Goal: Task Accomplishment & Management: Use online tool/utility

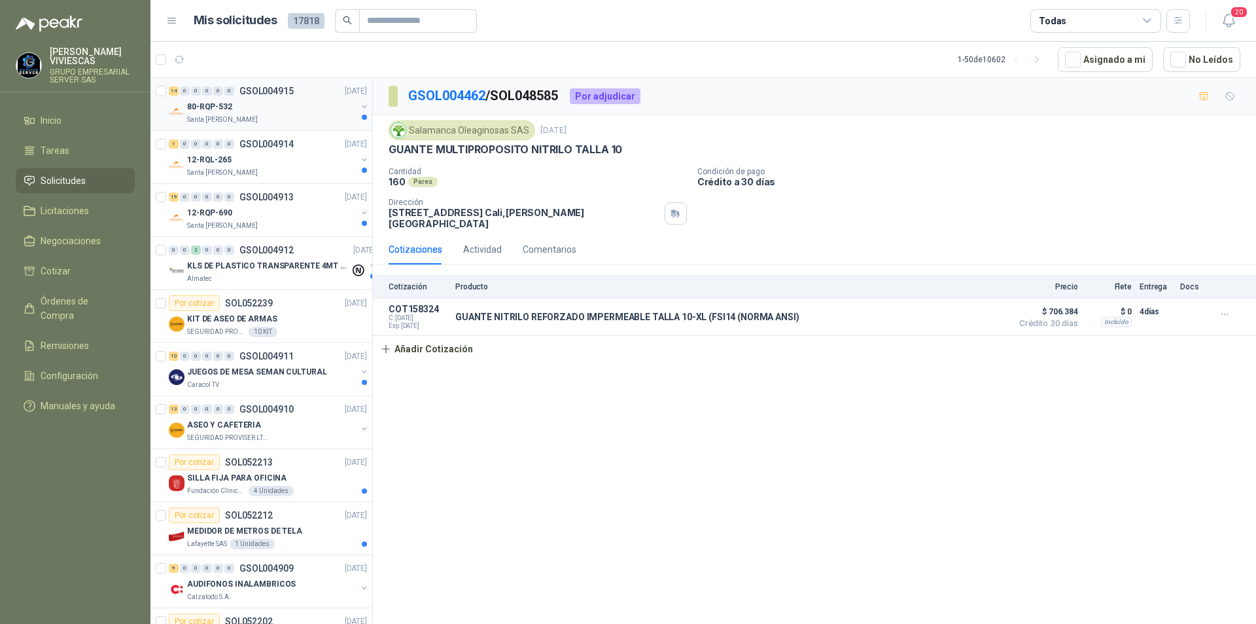
click at [218, 113] on div "80-RQP-532" at bounding box center [271, 107] width 169 height 16
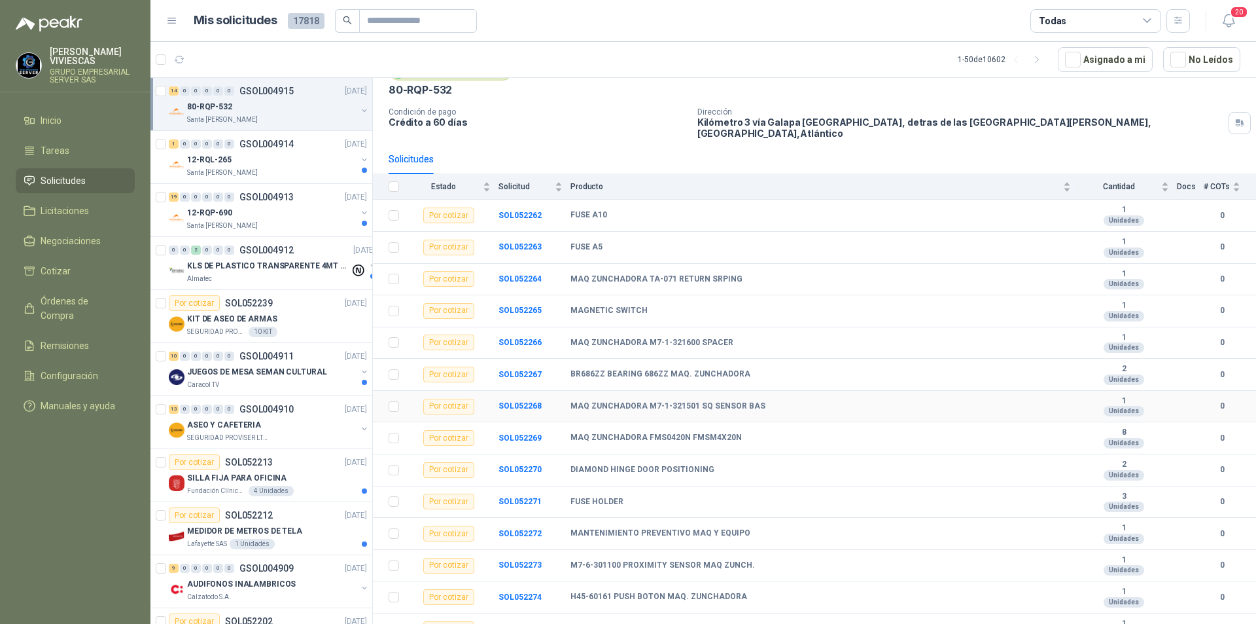
scroll to position [70, 0]
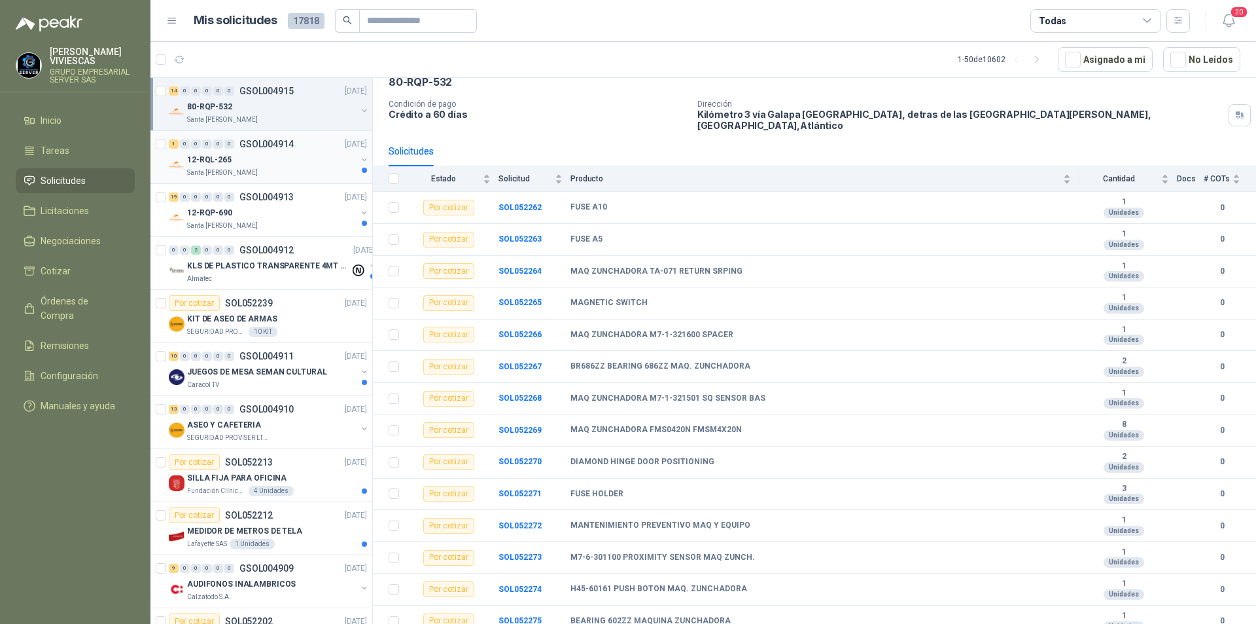
click at [234, 166] on div "12-RQL-265" at bounding box center [271, 160] width 169 height 16
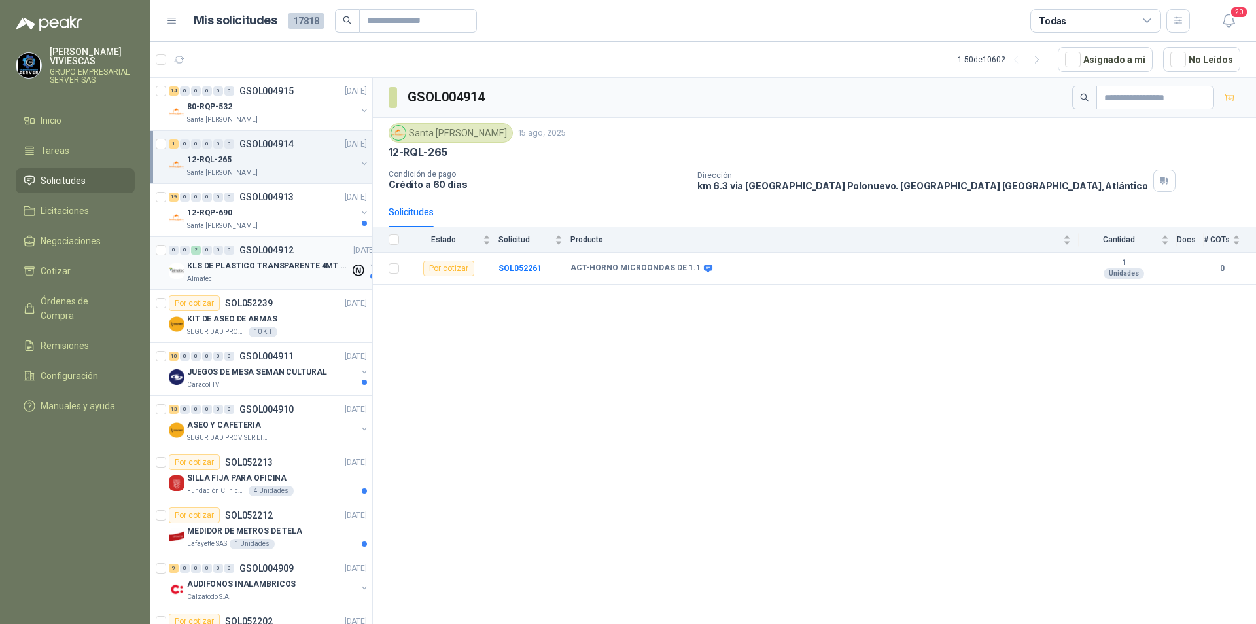
click at [266, 270] on p "KLS DE PLASTICO TRANSPARENTE 4MT CAL 4 Y CINTA TRA" at bounding box center [268, 266] width 163 height 12
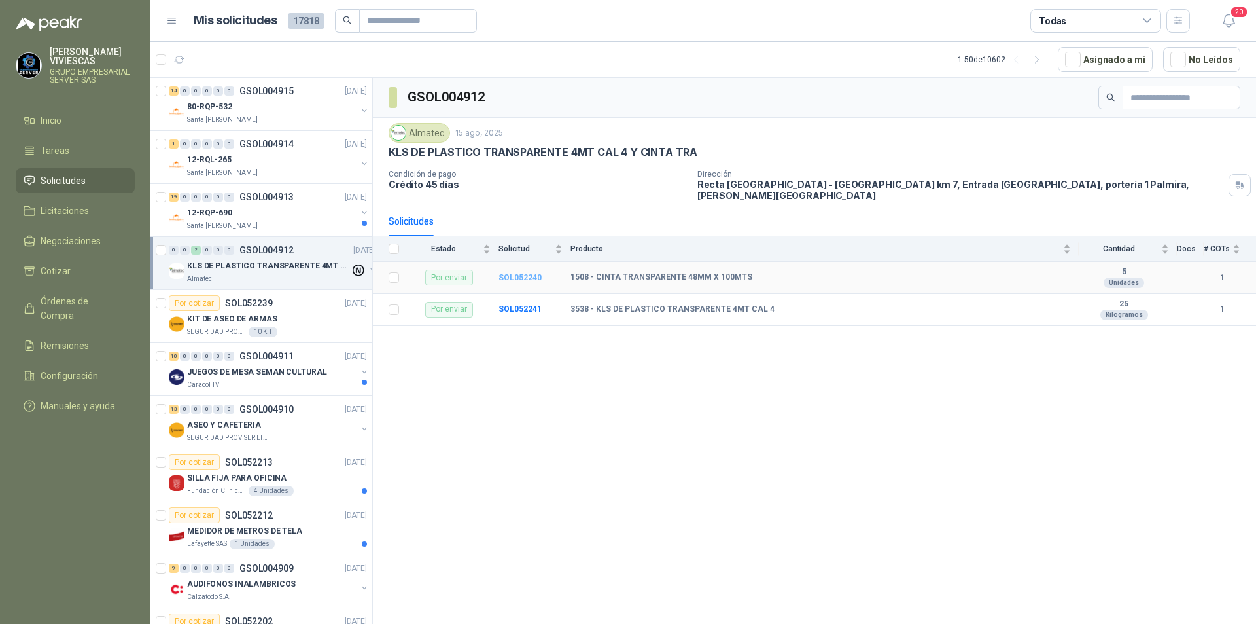
click at [525, 273] on b "SOL052240" at bounding box center [520, 277] width 43 height 9
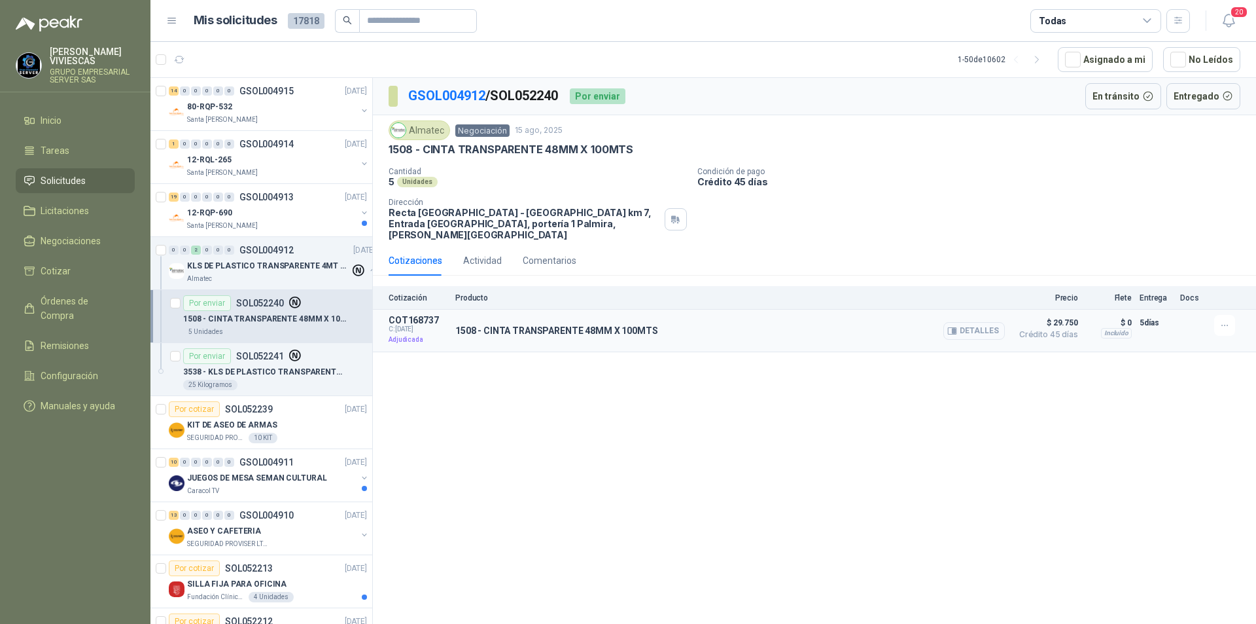
click at [996, 322] on button "Detalles" at bounding box center [974, 331] width 62 height 18
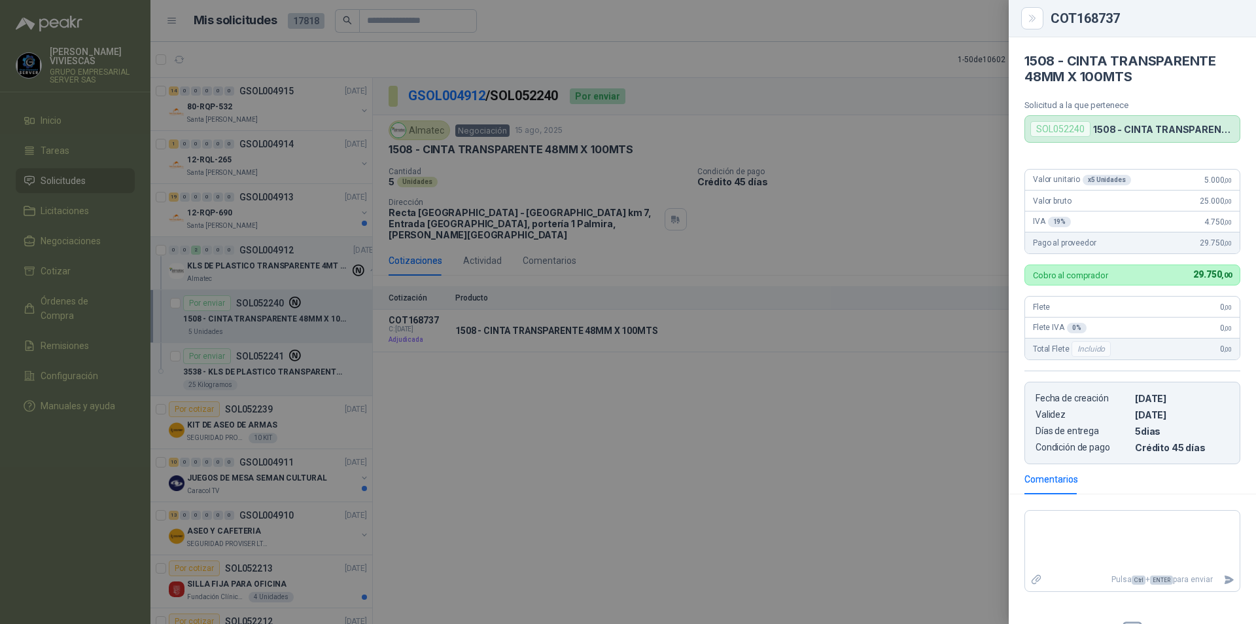
click at [692, 541] on div at bounding box center [628, 312] width 1256 height 624
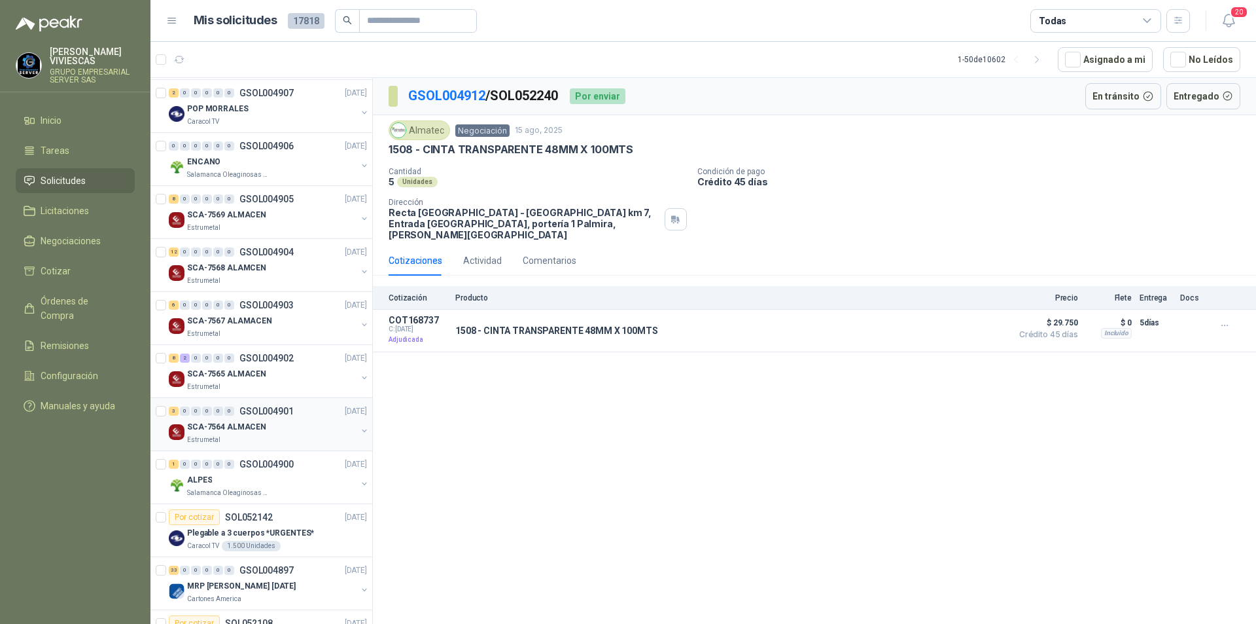
scroll to position [785, 0]
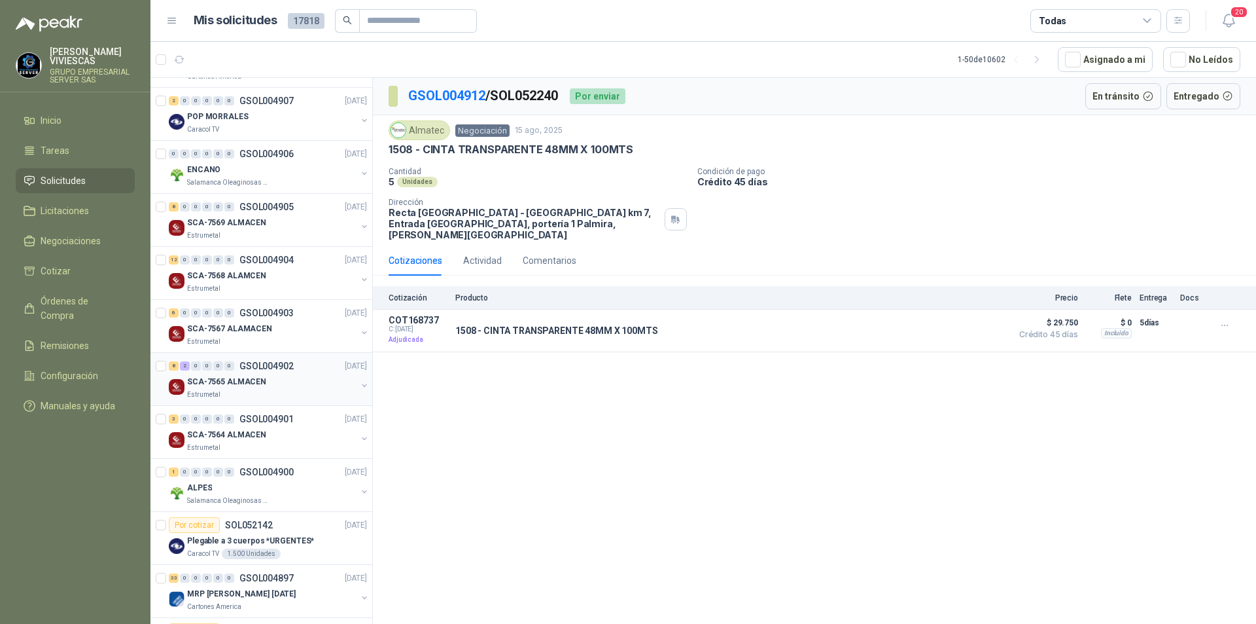
click at [211, 377] on p "SCA-7565 ALMACEN" at bounding box center [226, 382] width 79 height 12
click at [212, 385] on p "SCA-7565 ALMACEN" at bounding box center [226, 382] width 79 height 12
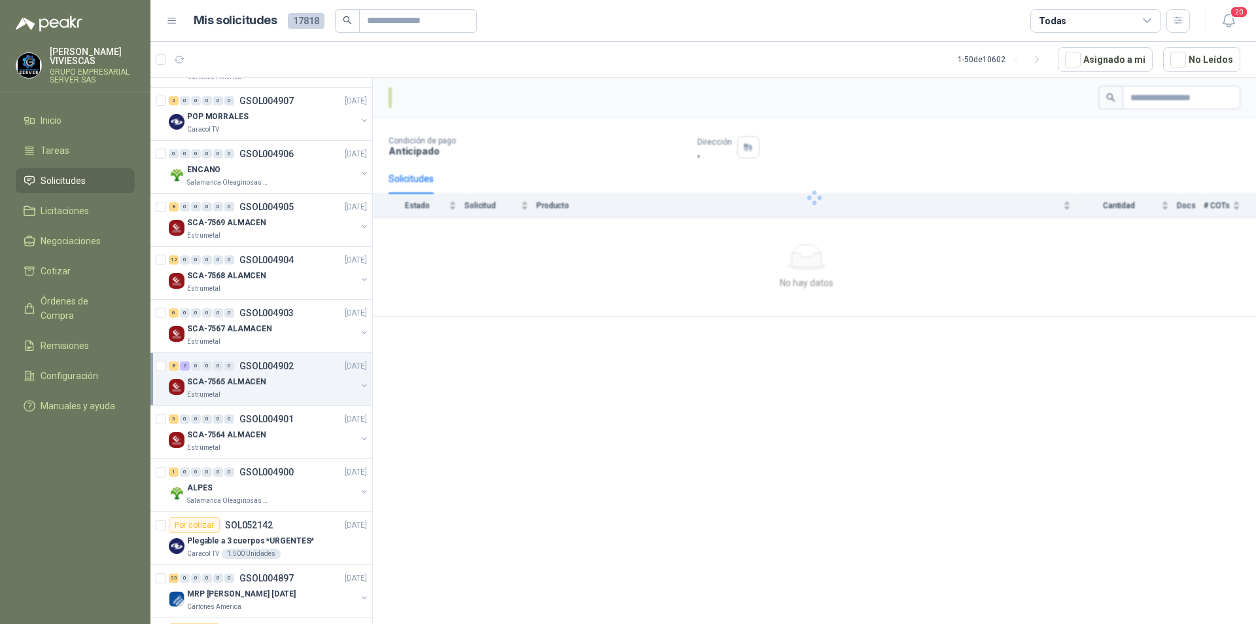
click at [198, 388] on div "SCA-7565 ALMACEN" at bounding box center [271, 382] width 169 height 16
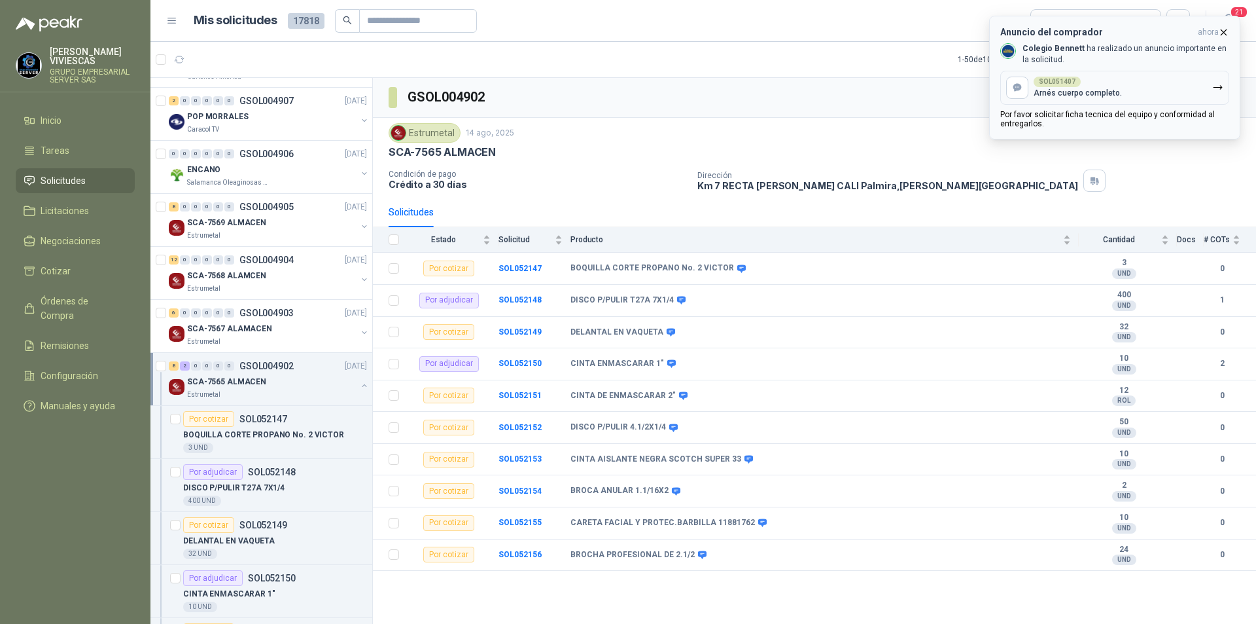
click at [1085, 116] on p "Por favor solicitar ficha tecnica del equipo y conformidad al entregarlos." at bounding box center [1114, 119] width 229 height 18
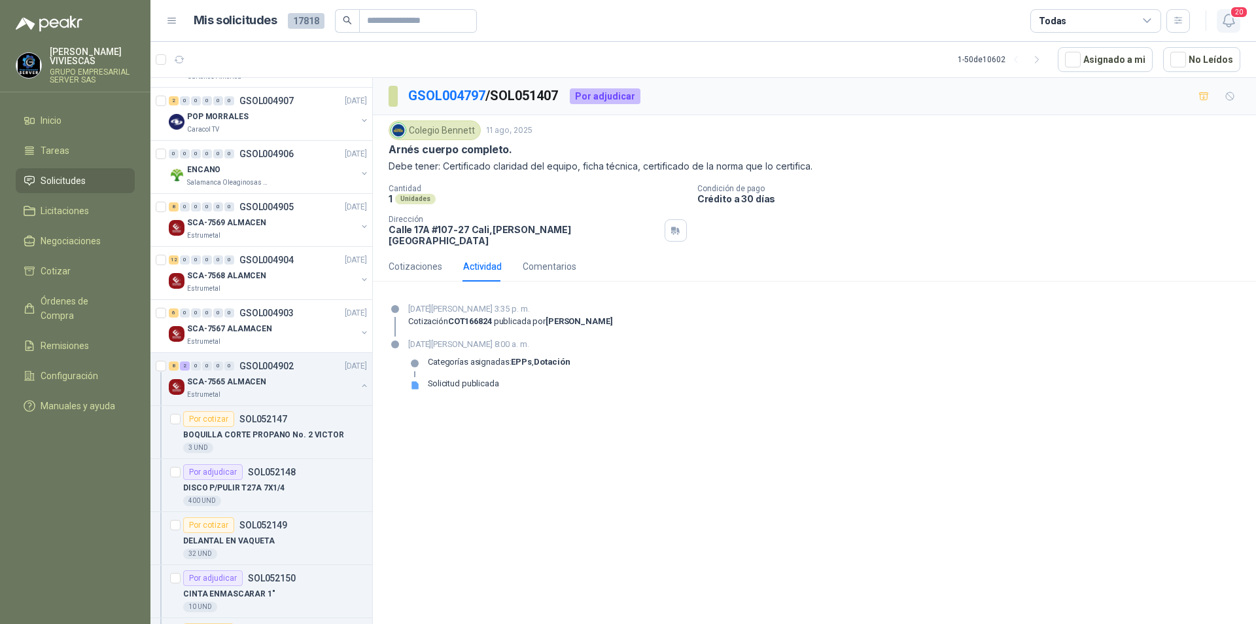
click at [1231, 20] on icon "button" at bounding box center [1229, 20] width 16 height 16
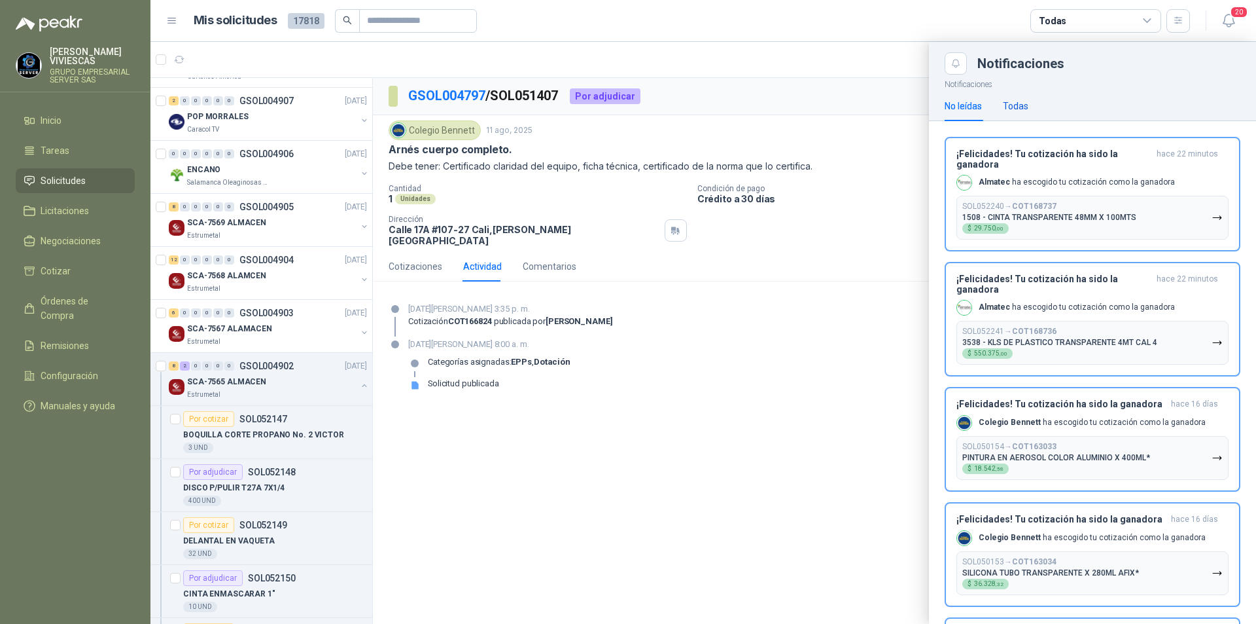
click at [1019, 103] on div "Todas" at bounding box center [1016, 106] width 26 height 14
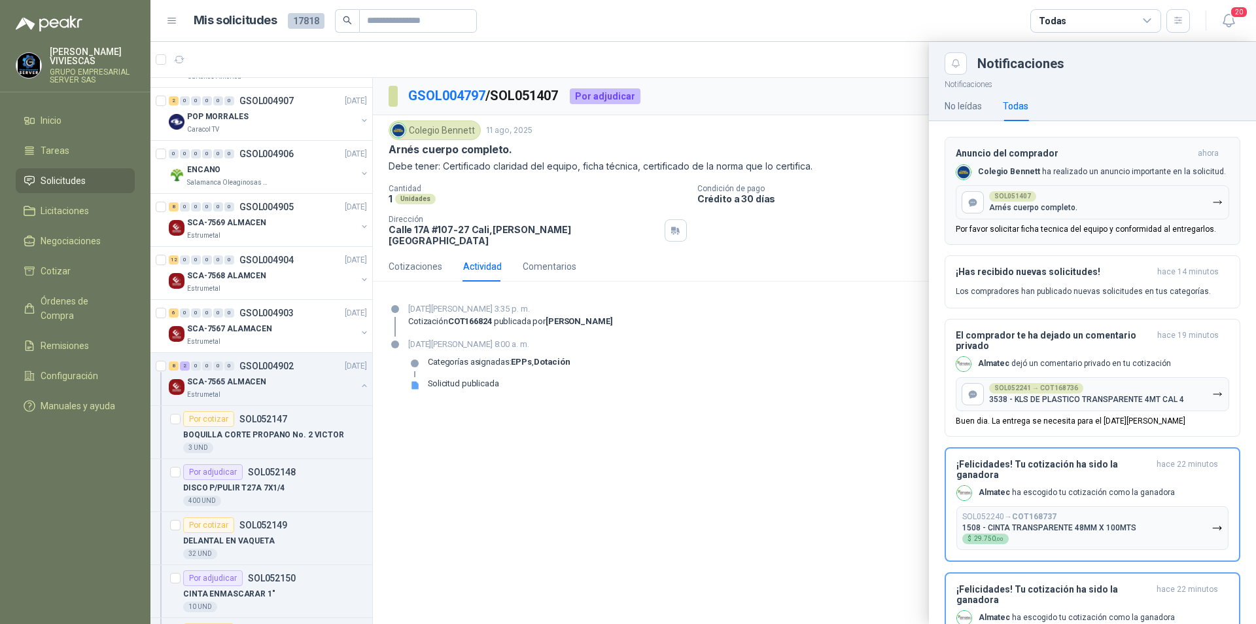
click at [1018, 223] on div "Anuncio del comprador ahora Colegio Bennett ha realizado un anuncio importante …" at bounding box center [1092, 191] width 273 height 86
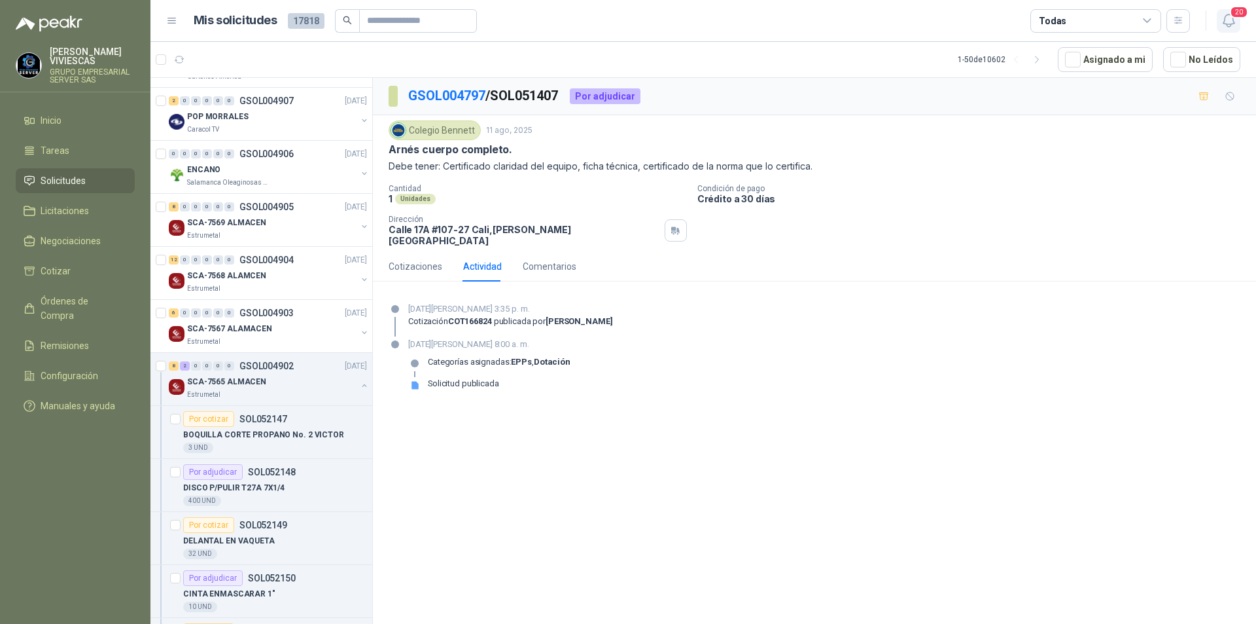
click at [1225, 16] on icon "button" at bounding box center [1228, 20] width 11 height 12
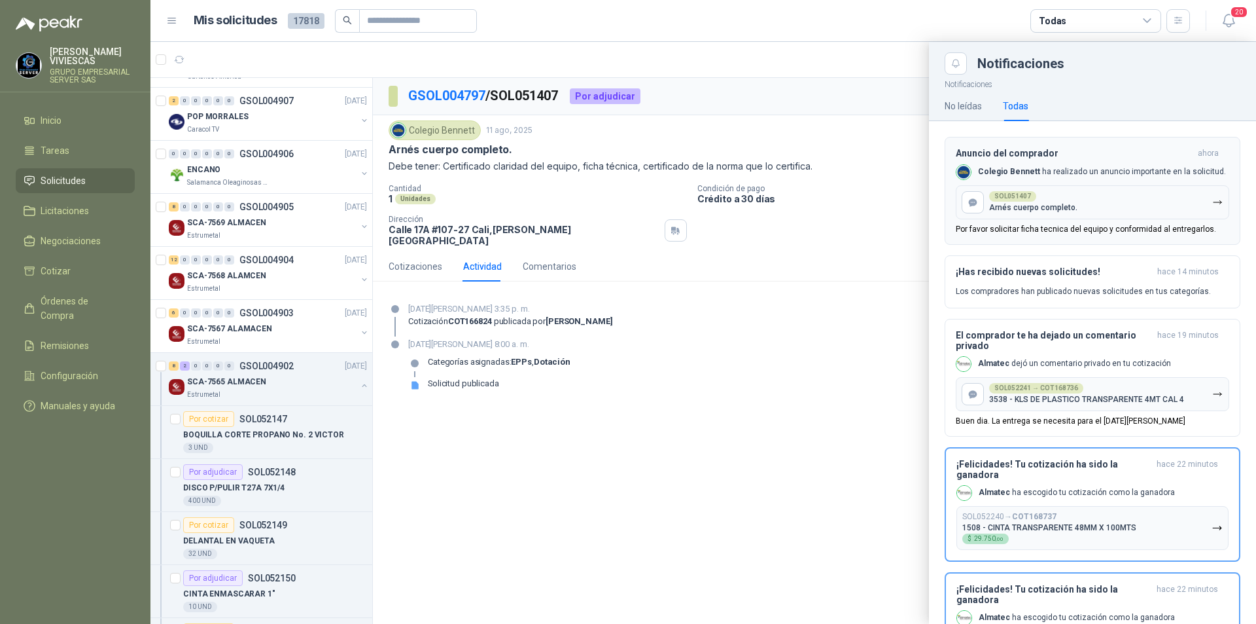
click at [1052, 228] on p "Por favor solicitar ficha tecnica del equipo y conformidad al entregarlos." at bounding box center [1086, 228] width 260 height 9
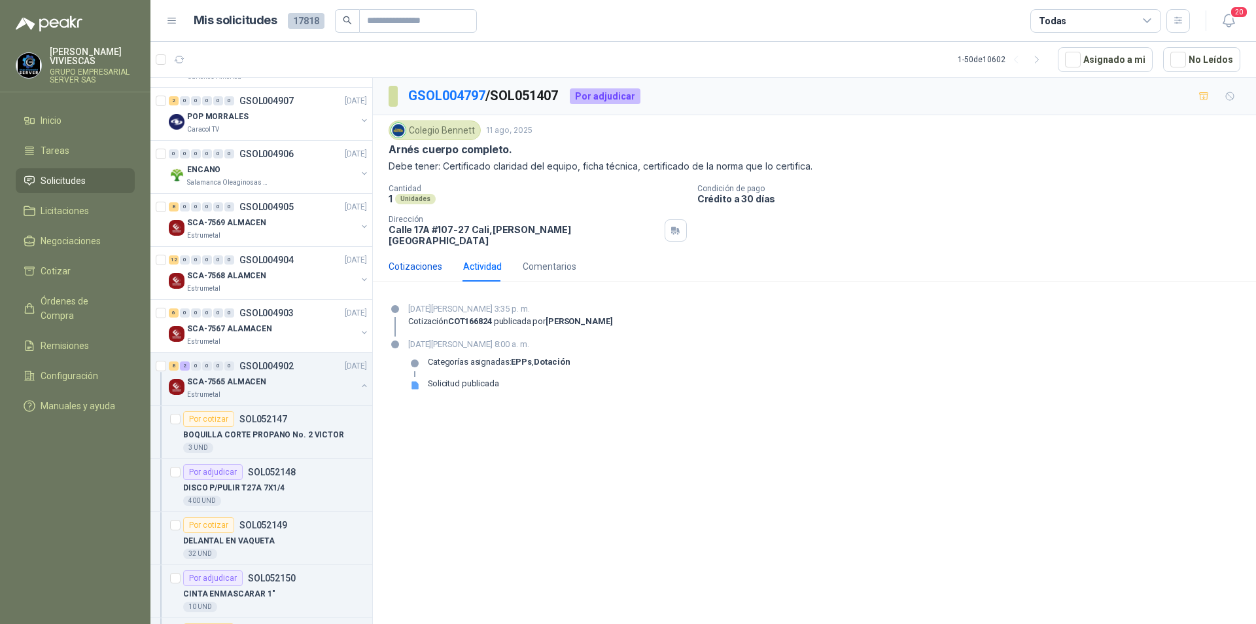
click at [407, 259] on div "Cotizaciones" at bounding box center [416, 266] width 54 height 14
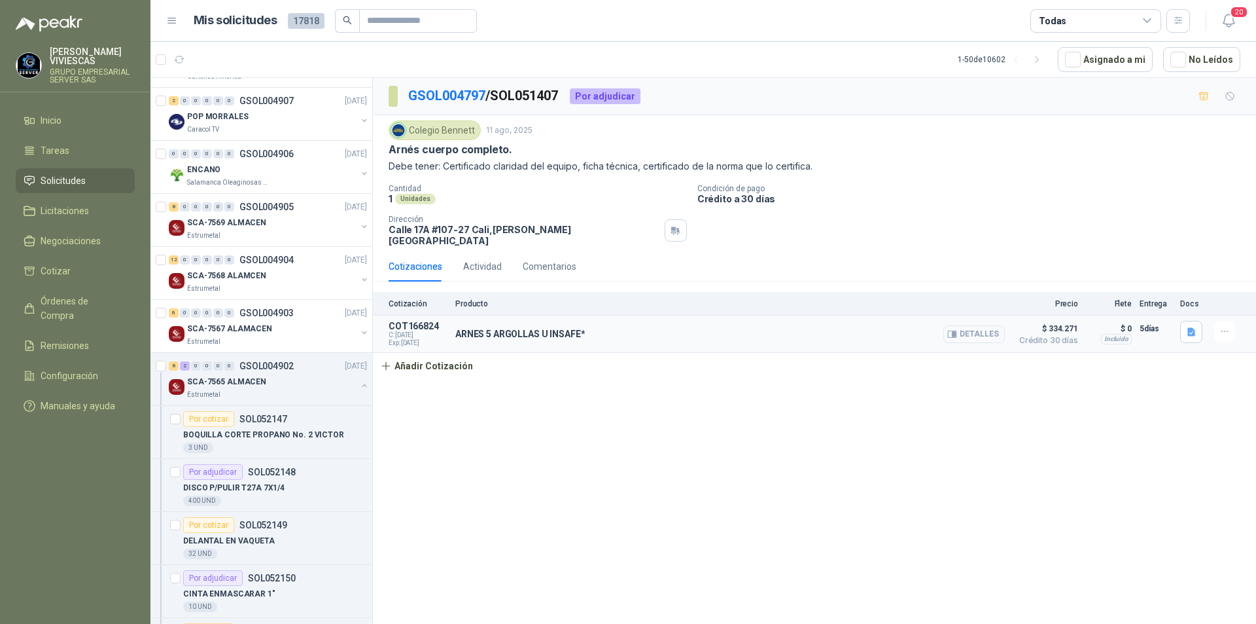
click at [972, 325] on button "Detalles" at bounding box center [974, 334] width 62 height 18
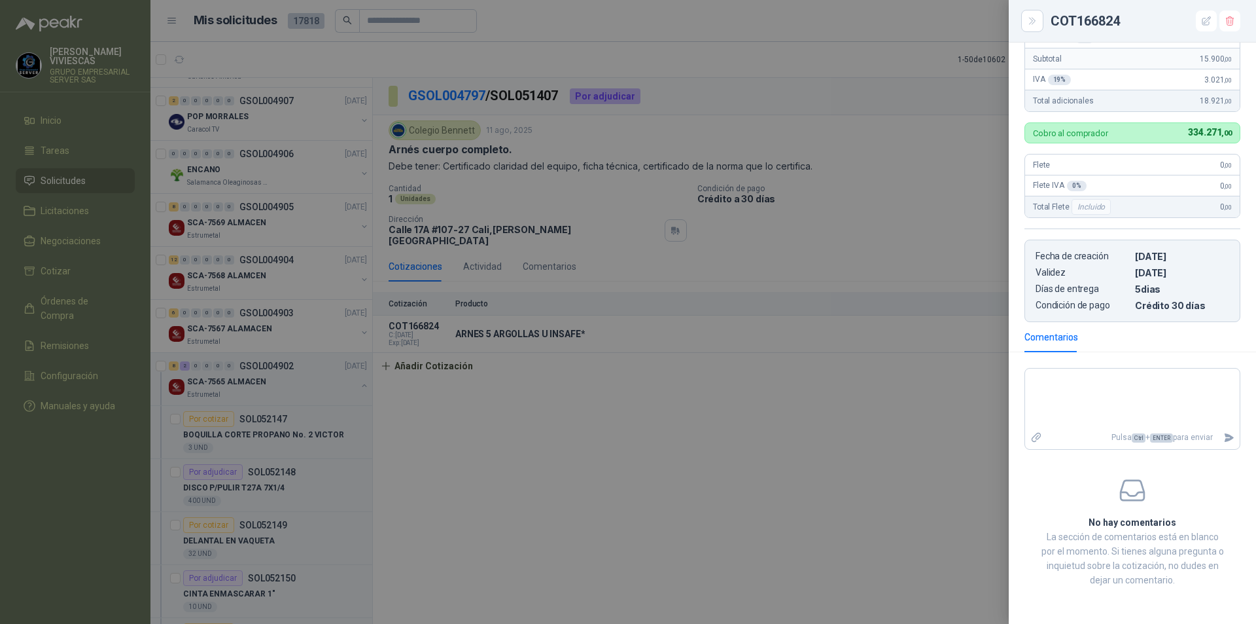
scroll to position [311, 0]
click at [885, 232] on div at bounding box center [628, 312] width 1256 height 624
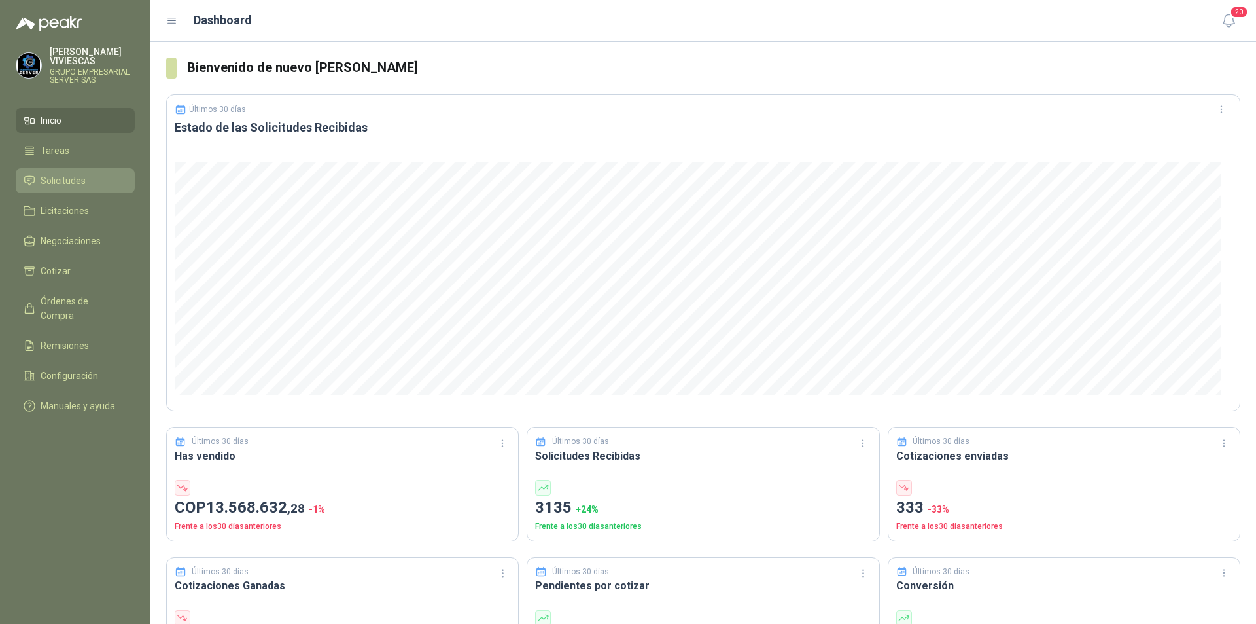
click at [54, 185] on span "Solicitudes" at bounding box center [63, 180] width 45 height 14
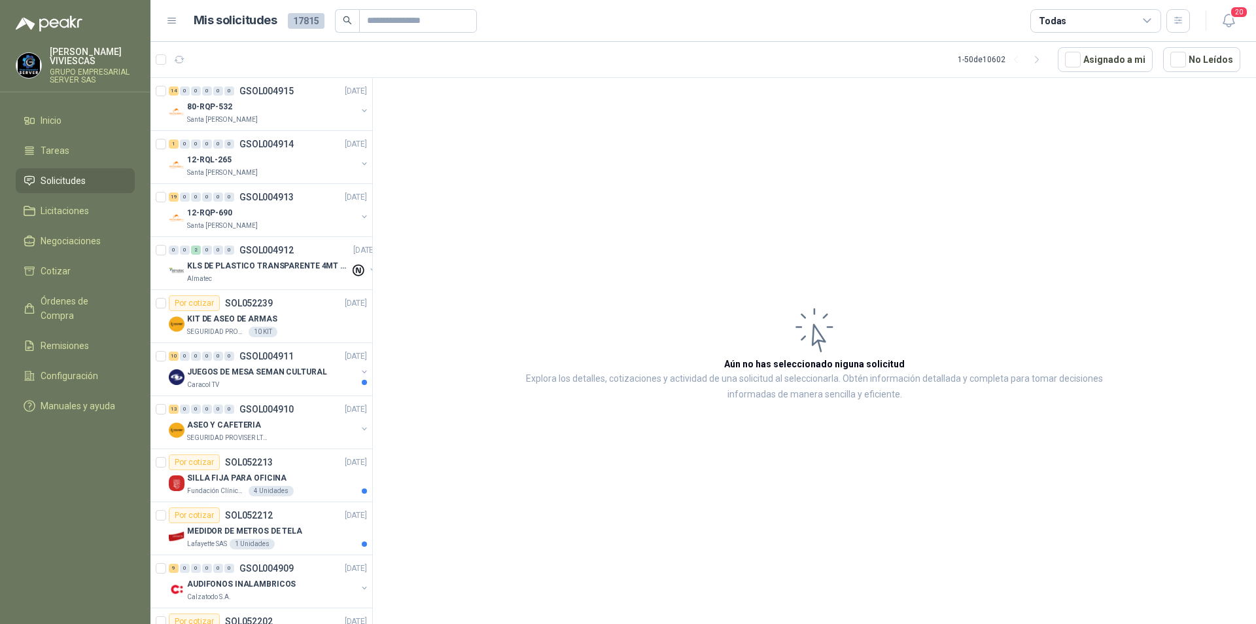
click at [537, 241] on article "Aún no has seleccionado niguna solicitud Explora los detalles, cotizaciones y a…" at bounding box center [814, 353] width 883 height 550
click at [223, 107] on p "80-RQP-532" at bounding box center [209, 107] width 45 height 12
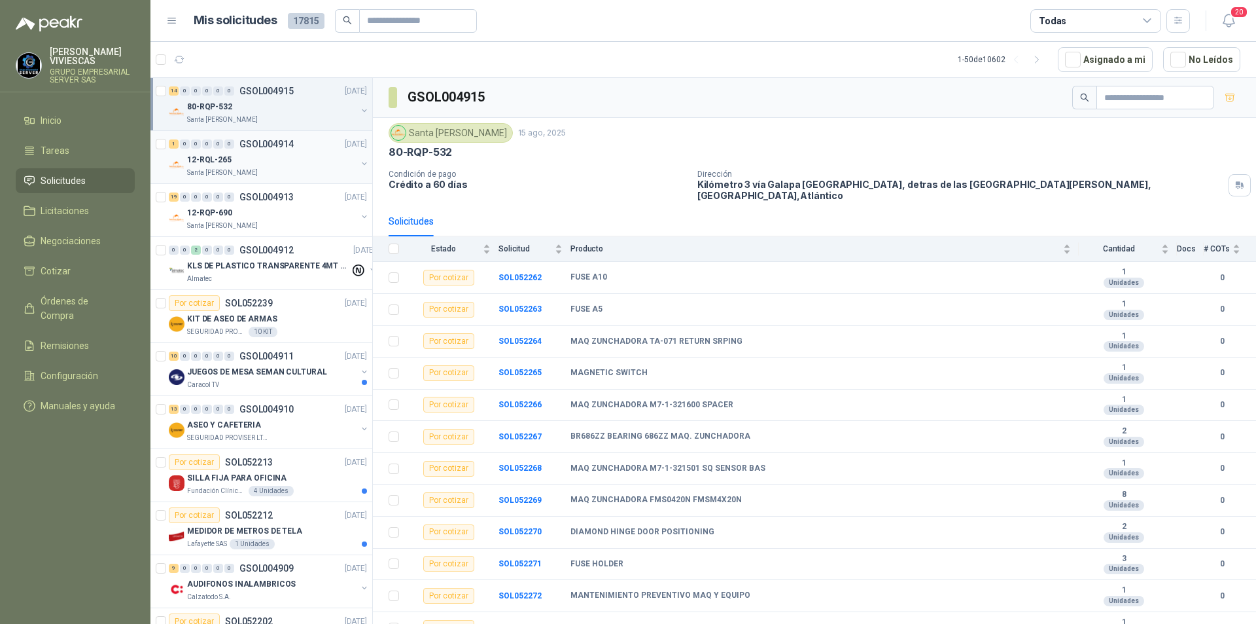
click at [215, 166] on p "12-RQL-265" at bounding box center [209, 160] width 44 height 12
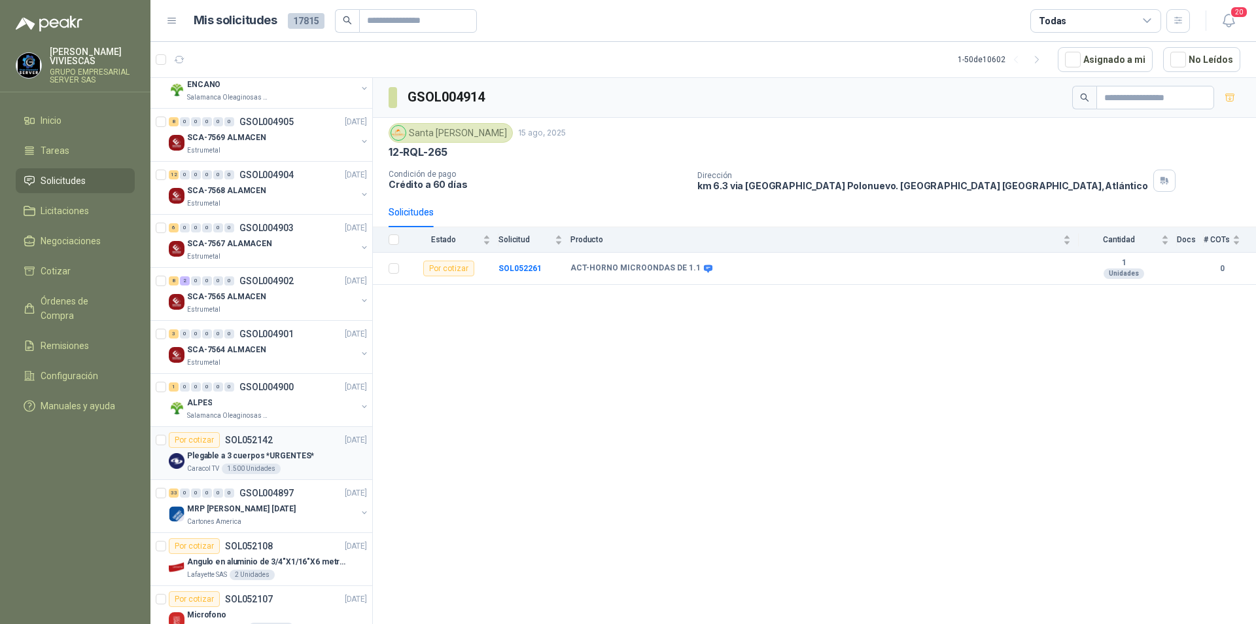
scroll to position [785, 0]
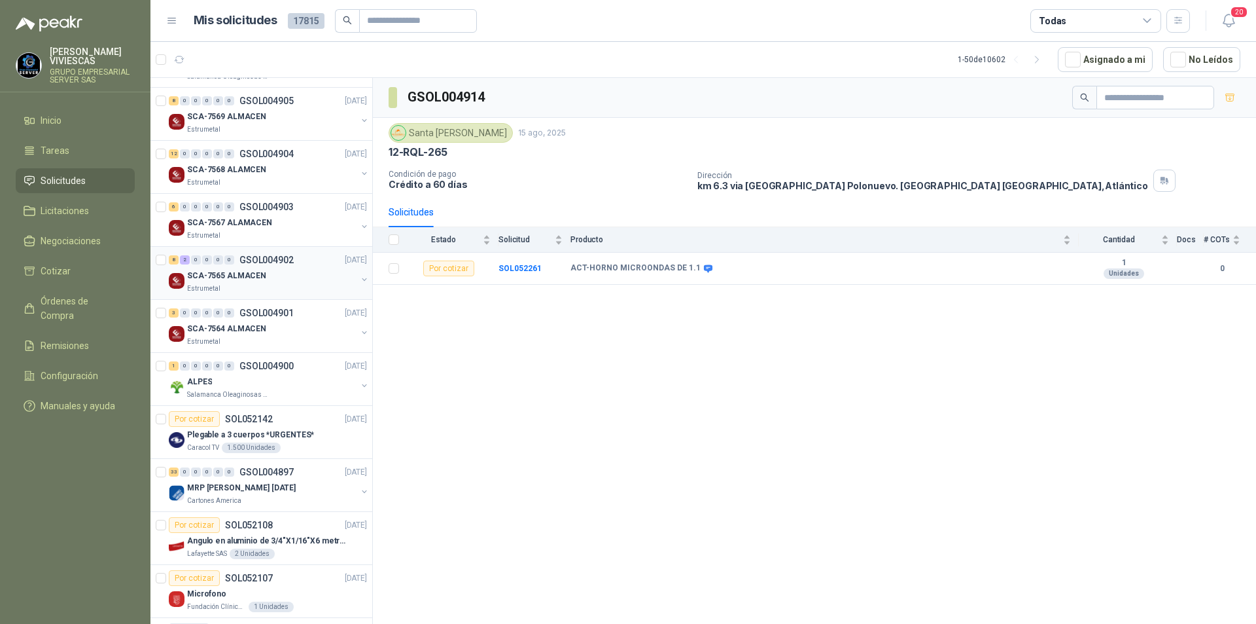
click at [225, 270] on p "SCA-7565 ALMACEN" at bounding box center [226, 276] width 79 height 12
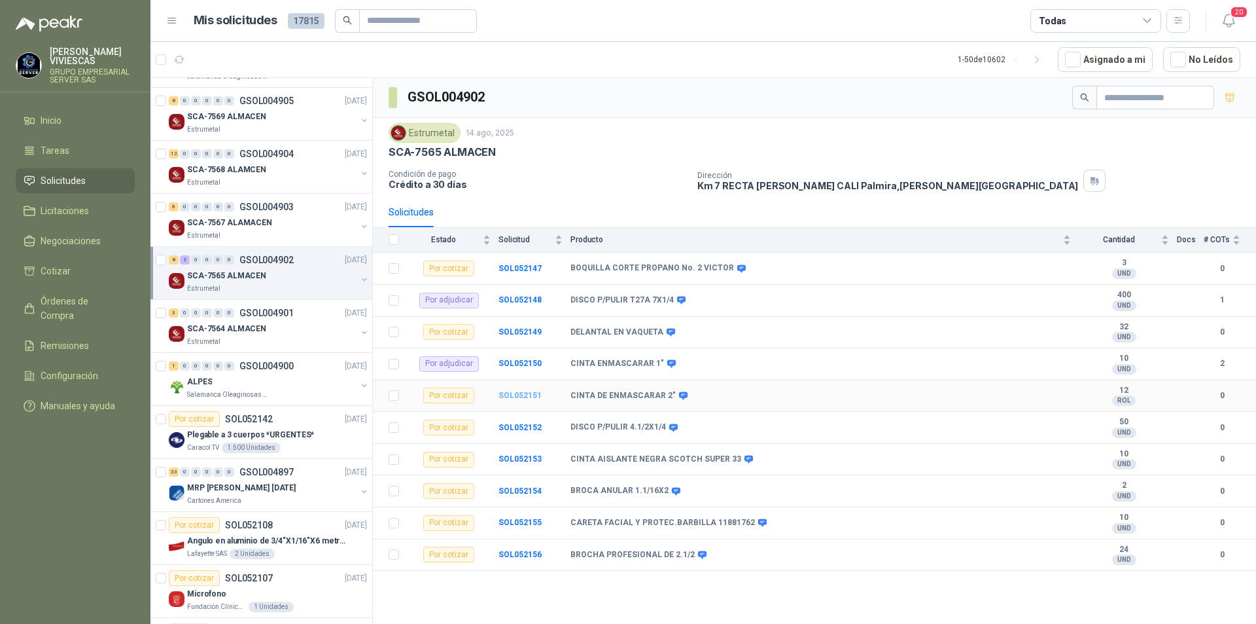
click at [518, 397] on b "SOL052151" at bounding box center [520, 395] width 43 height 9
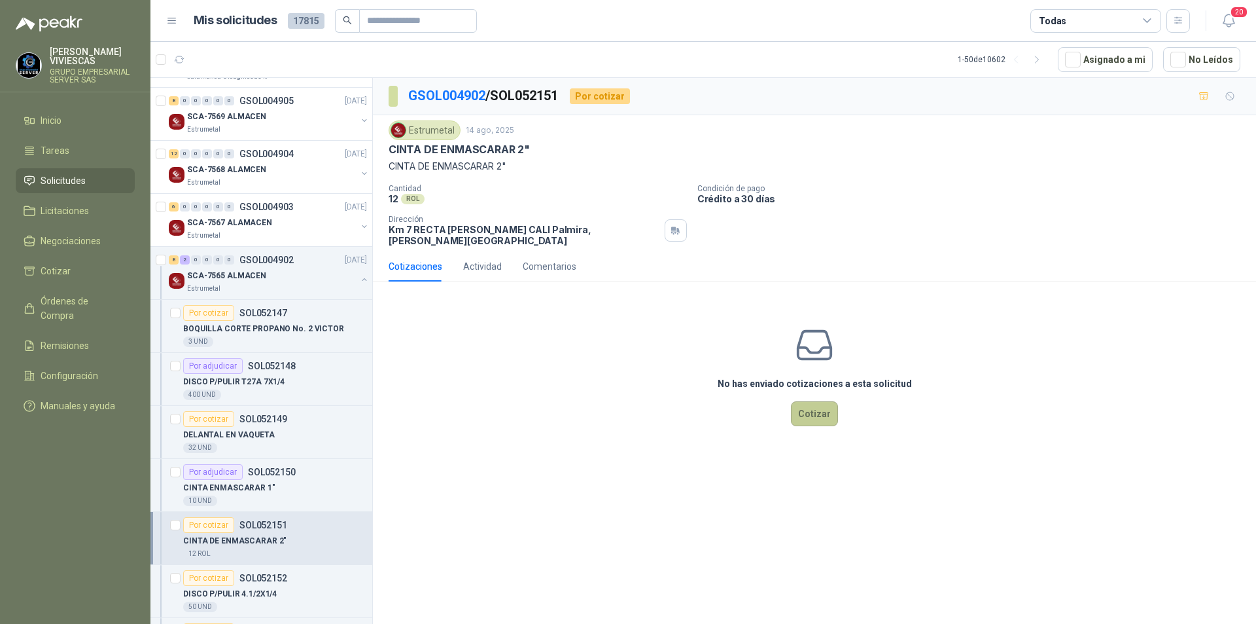
click at [823, 411] on button "Cotizar" at bounding box center [814, 413] width 47 height 25
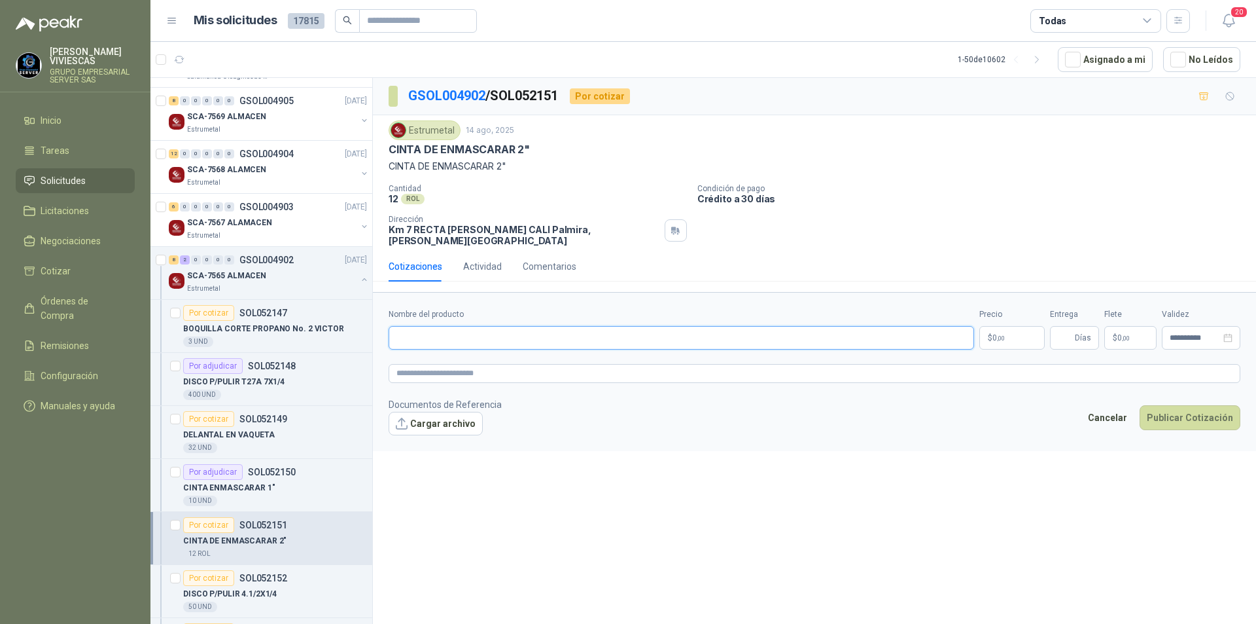
click at [428, 332] on input "Nombre del producto" at bounding box center [682, 338] width 586 height 24
type input "*"
click at [550, 327] on input "**********" at bounding box center [682, 338] width 586 height 24
click at [601, 326] on input "**********" at bounding box center [682, 338] width 586 height 24
type input "**********"
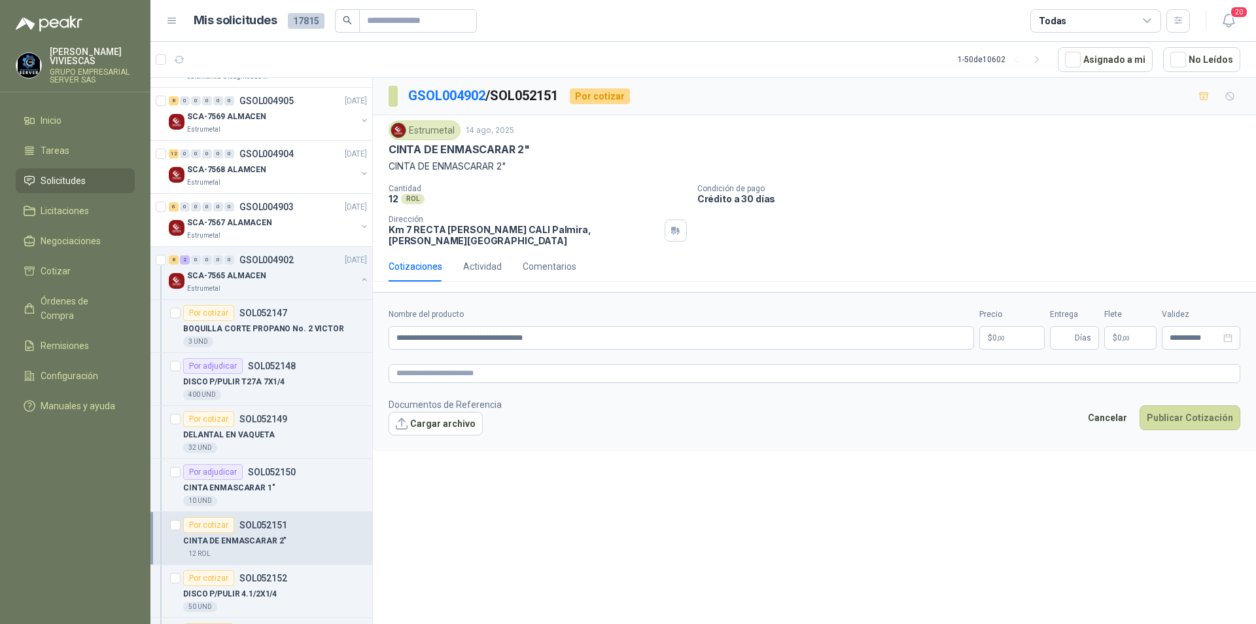
click at [1026, 332] on body "RODRIGO VIVIESCAS GRUPO EMPRESARIAL SERVER SAS Inicio Tareas Solicitudes Licita…" at bounding box center [628, 312] width 1256 height 624
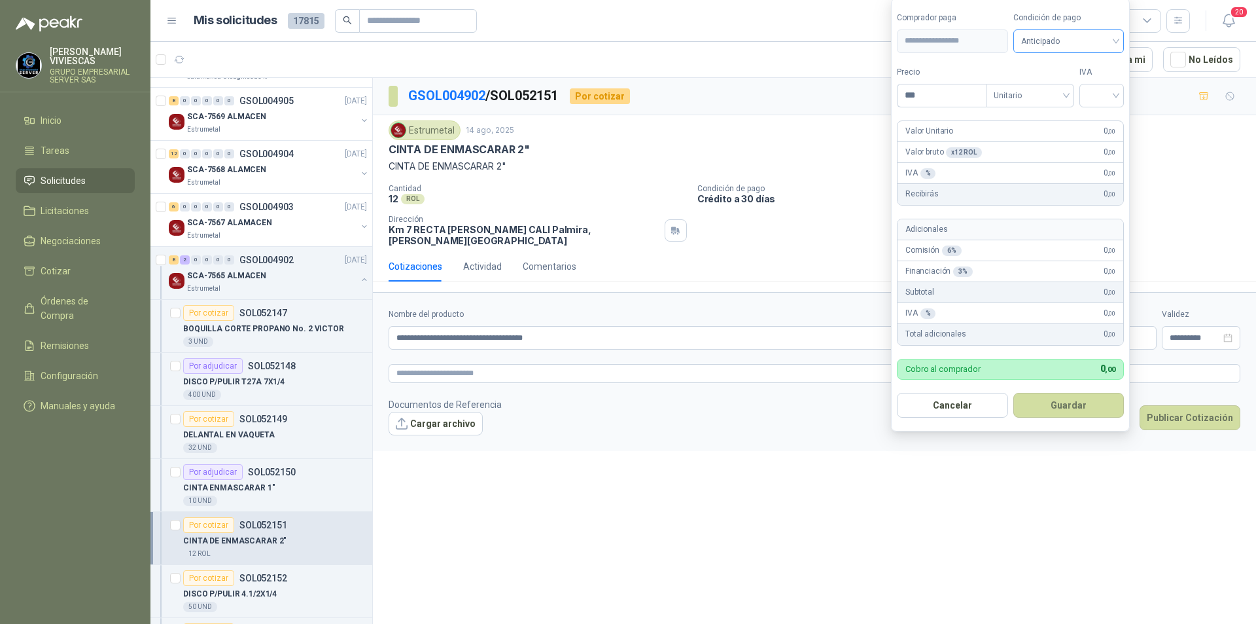
click at [1087, 39] on span "Anticipado" at bounding box center [1069, 41] width 96 height 20
click at [1070, 88] on div "Crédito a 30 días" at bounding box center [1071, 89] width 92 height 14
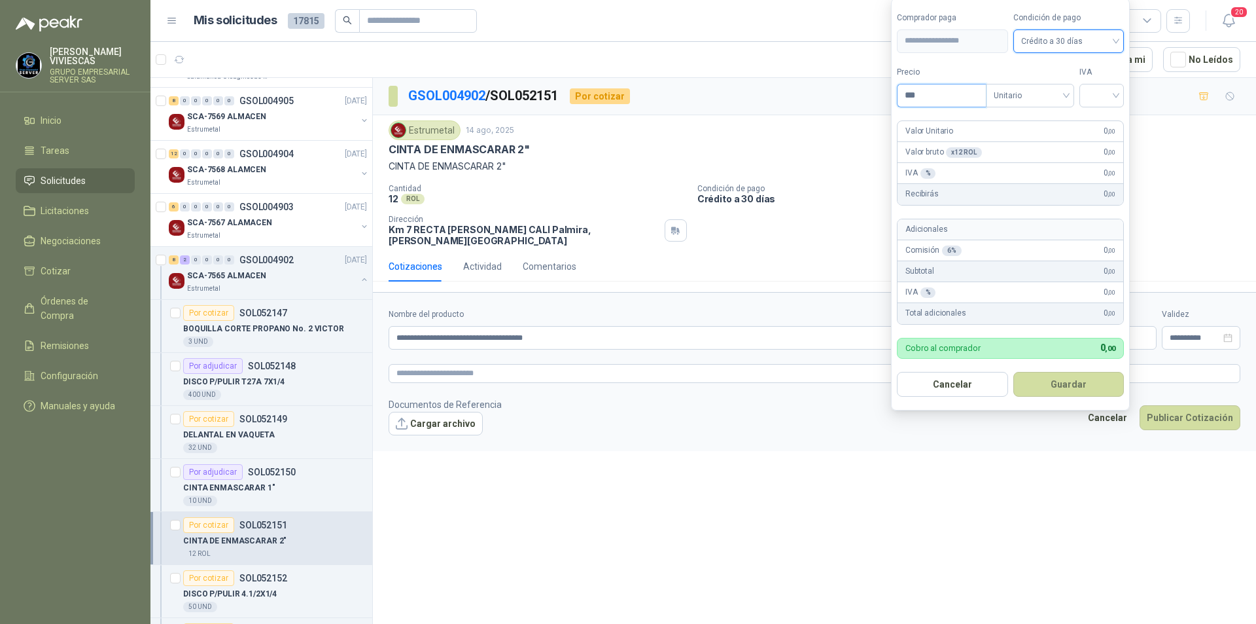
click at [960, 89] on input "***" at bounding box center [942, 95] width 88 height 22
click at [1124, 96] on div at bounding box center [1102, 96] width 44 height 24
type input "*******"
click at [1097, 117] on div "19%" at bounding box center [1105, 122] width 24 height 14
click at [1067, 385] on button "Guardar" at bounding box center [1071, 384] width 113 height 25
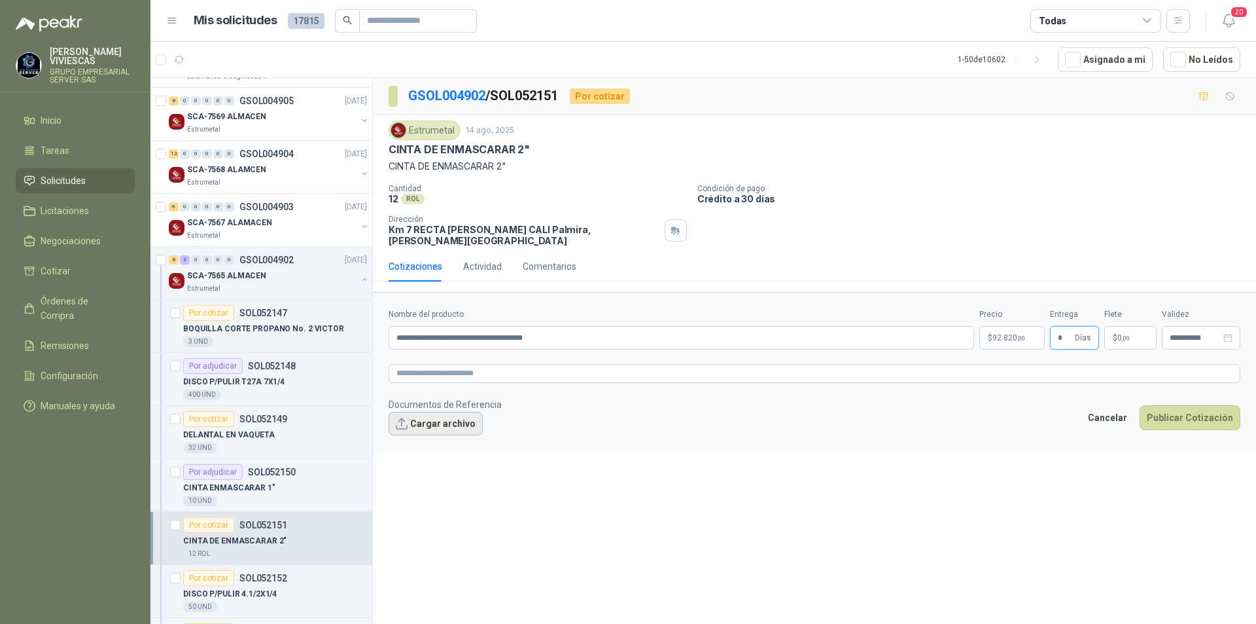
type input "*"
click at [455, 419] on button "Cargar archivo" at bounding box center [436, 424] width 94 height 24
click at [1185, 428] on button "Publicar Cotización" at bounding box center [1190, 434] width 101 height 25
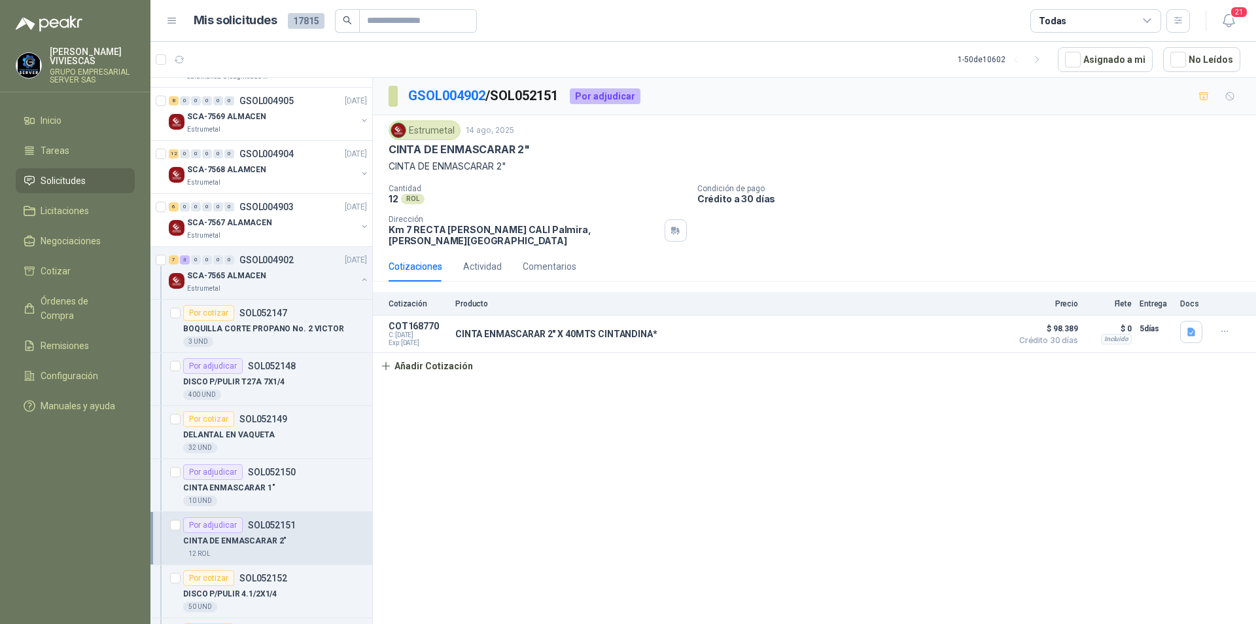
click at [1134, 479] on div "GSOL004902 / SOL052151 Por adjudicar Estrumetal 14 ago, 2025 CINTA DE ENMASCARA…" at bounding box center [814, 353] width 883 height 550
click at [429, 356] on button "Añadir Cotización" at bounding box center [426, 366] width 107 height 26
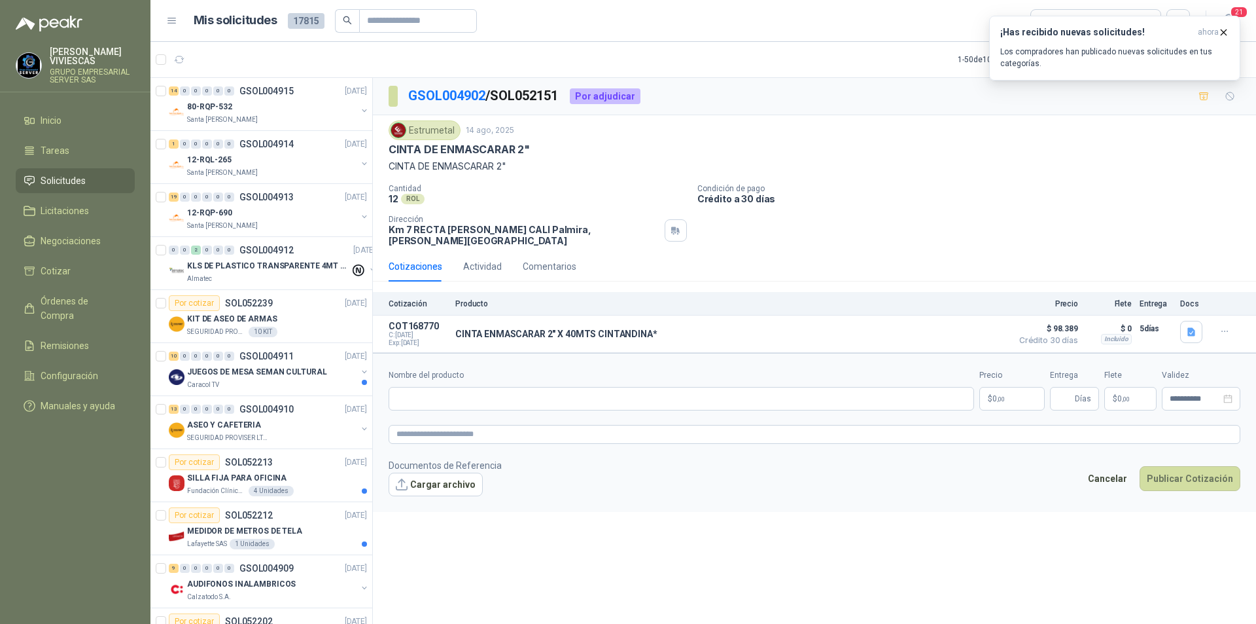
click at [62, 182] on span "Solicitudes" at bounding box center [63, 180] width 45 height 14
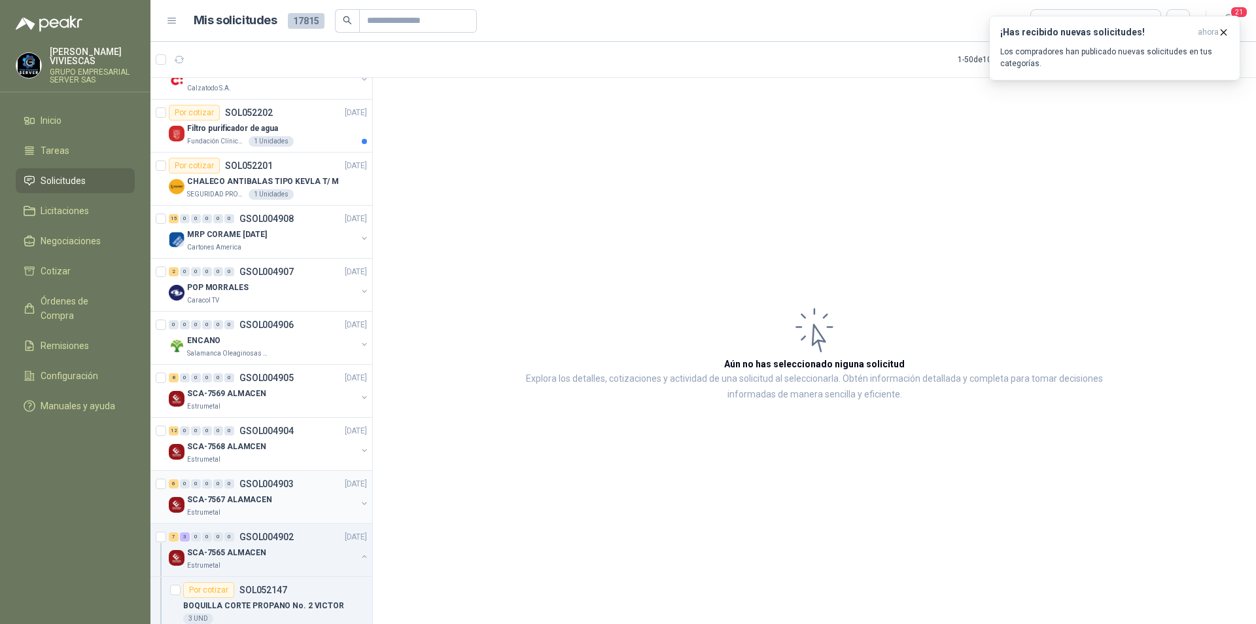
scroll to position [654, 0]
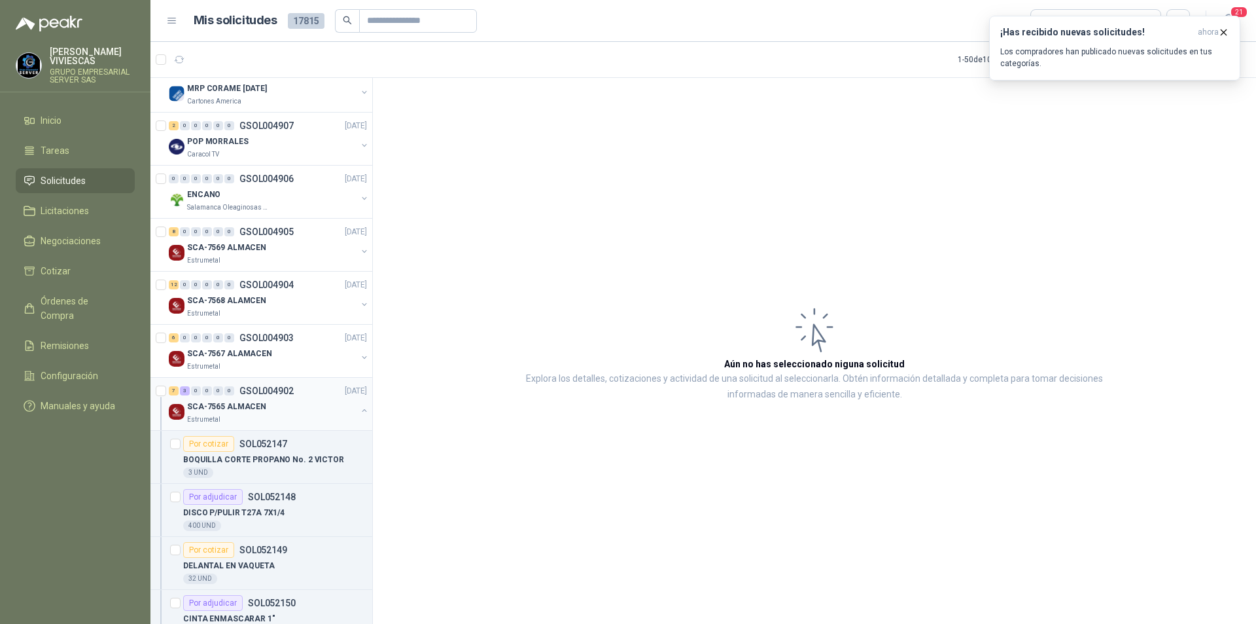
click at [238, 409] on p "SCA-7565 ALMACEN" at bounding box center [226, 406] width 79 height 12
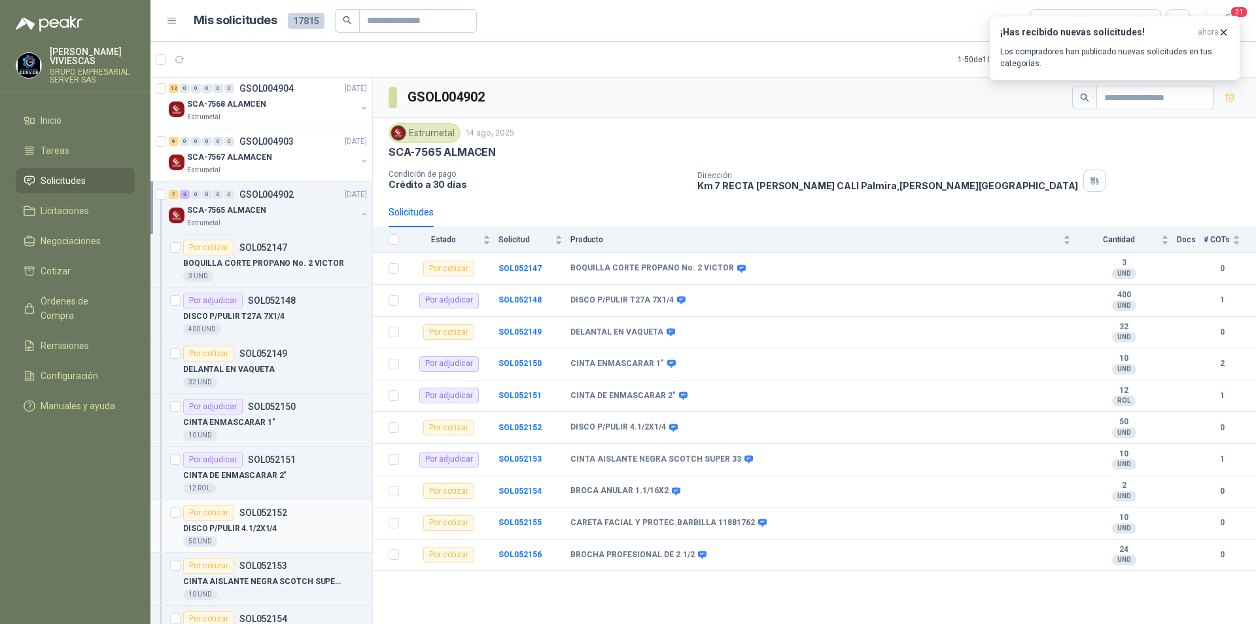
scroll to position [1047, 0]
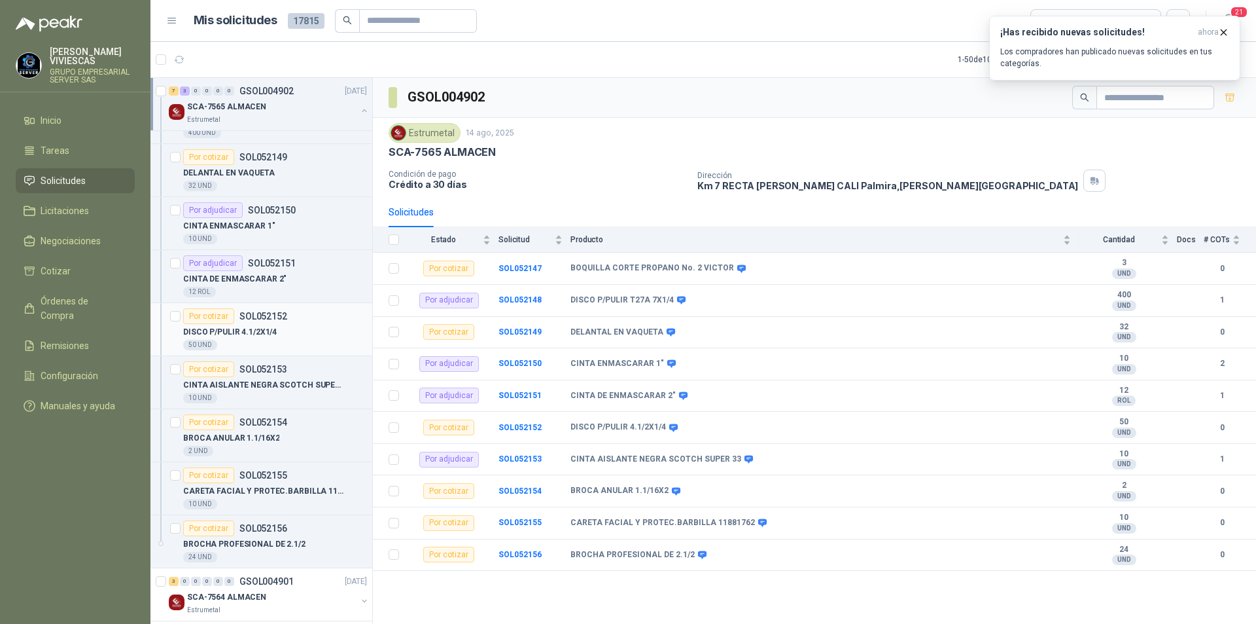
click at [244, 336] on p "DISCO P/PULIR 4.1/2X1/4" at bounding box center [230, 332] width 94 height 12
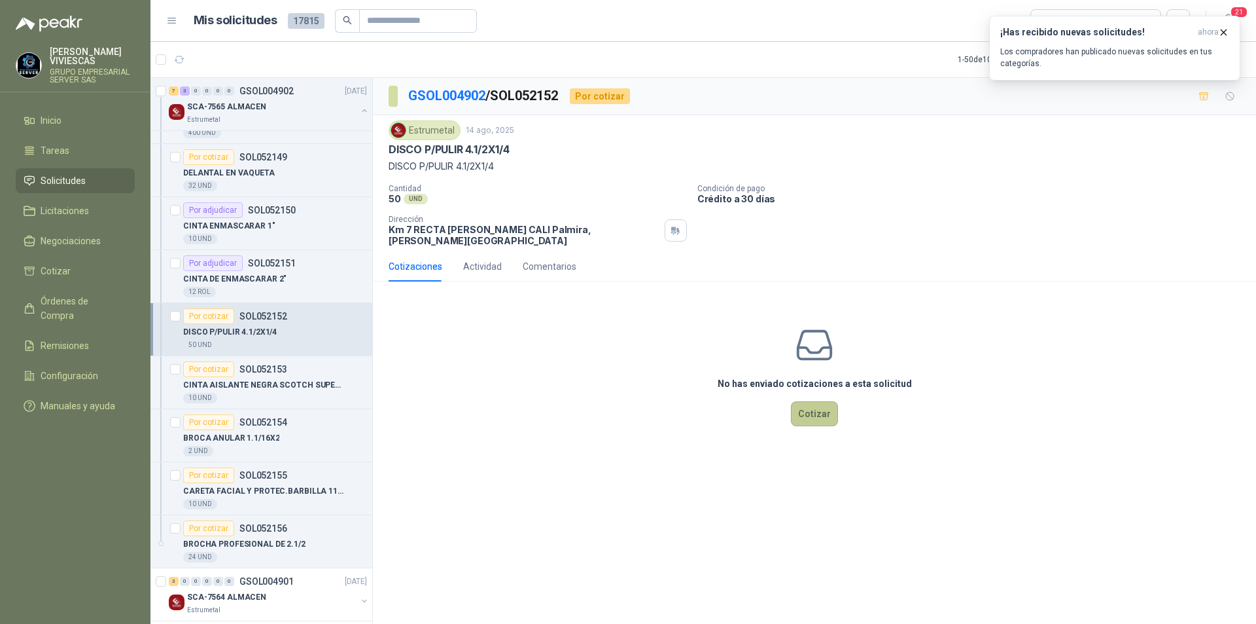
click at [834, 406] on button "Cotizar" at bounding box center [814, 413] width 47 height 25
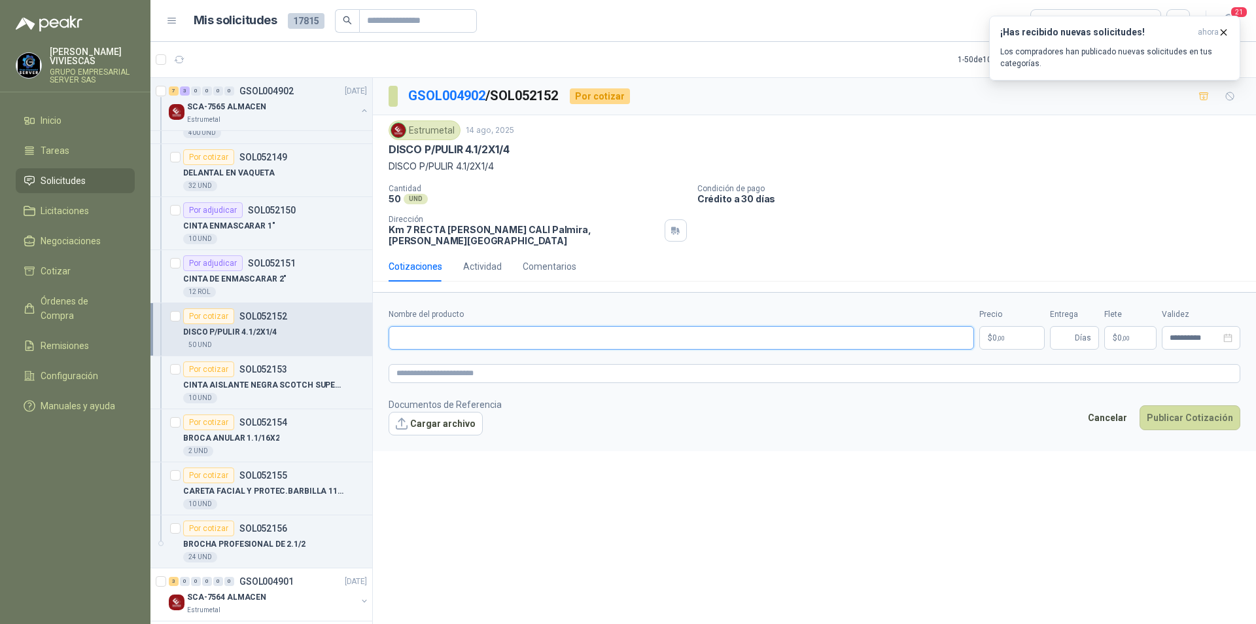
click at [447, 326] on input "Nombre del producto" at bounding box center [682, 338] width 586 height 24
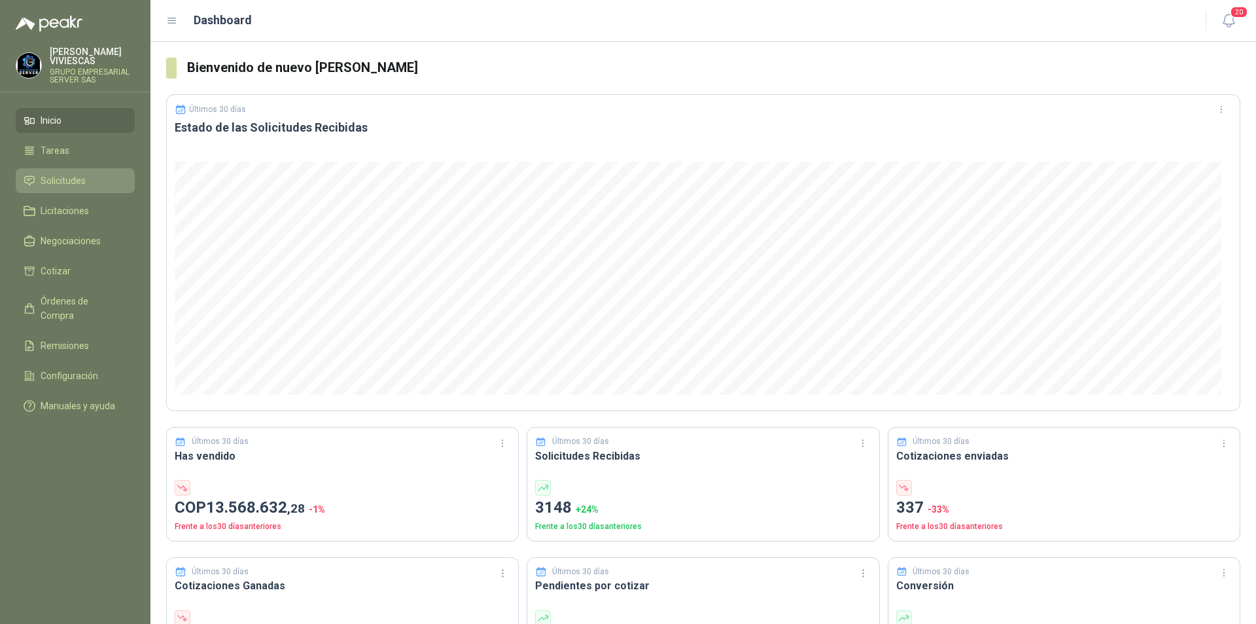
click at [71, 179] on span "Solicitudes" at bounding box center [63, 180] width 45 height 14
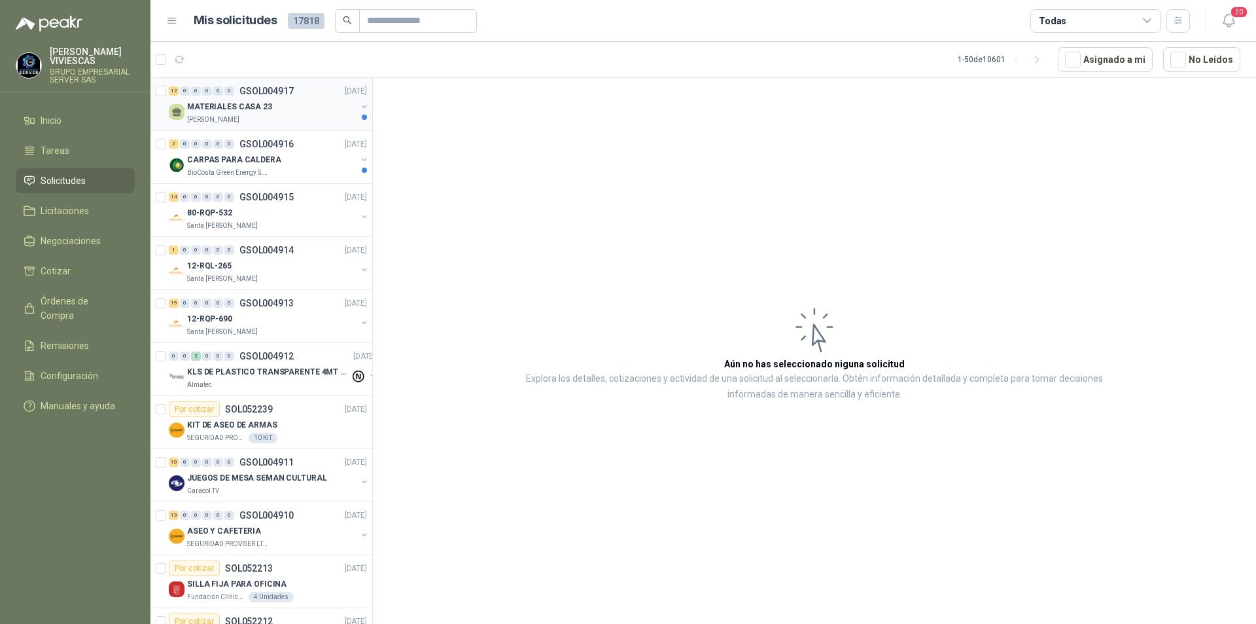
click at [221, 105] on p "MATERIALES CASA 23" at bounding box center [229, 107] width 85 height 12
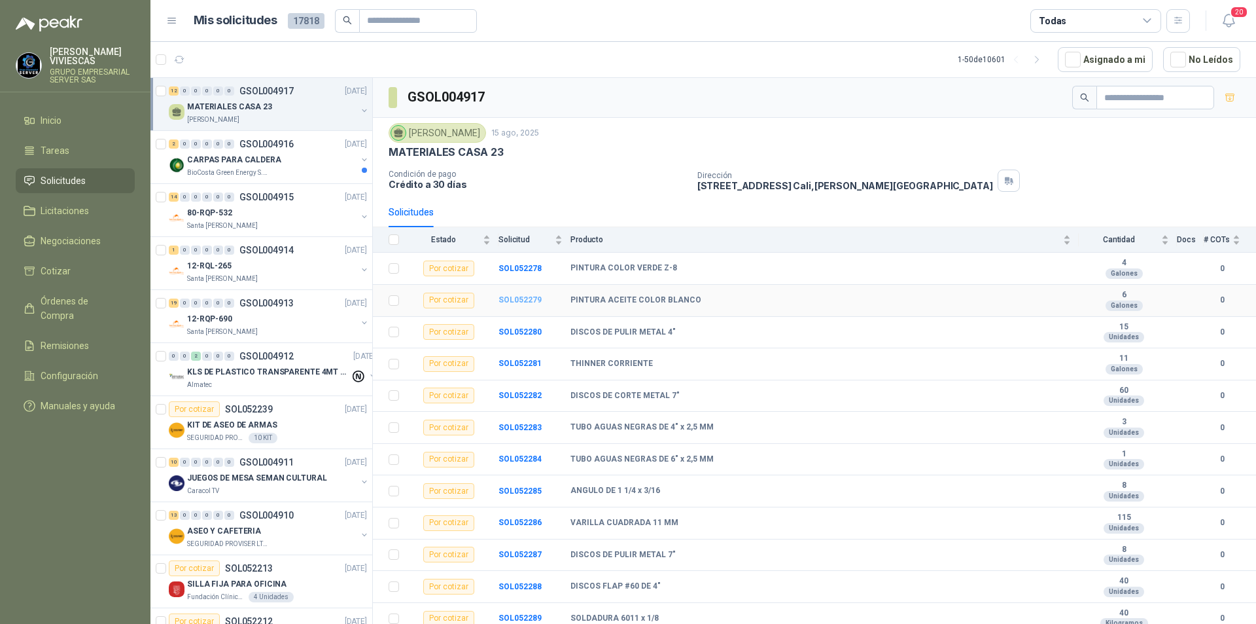
click at [518, 302] on b "SOL052279" at bounding box center [520, 299] width 43 height 9
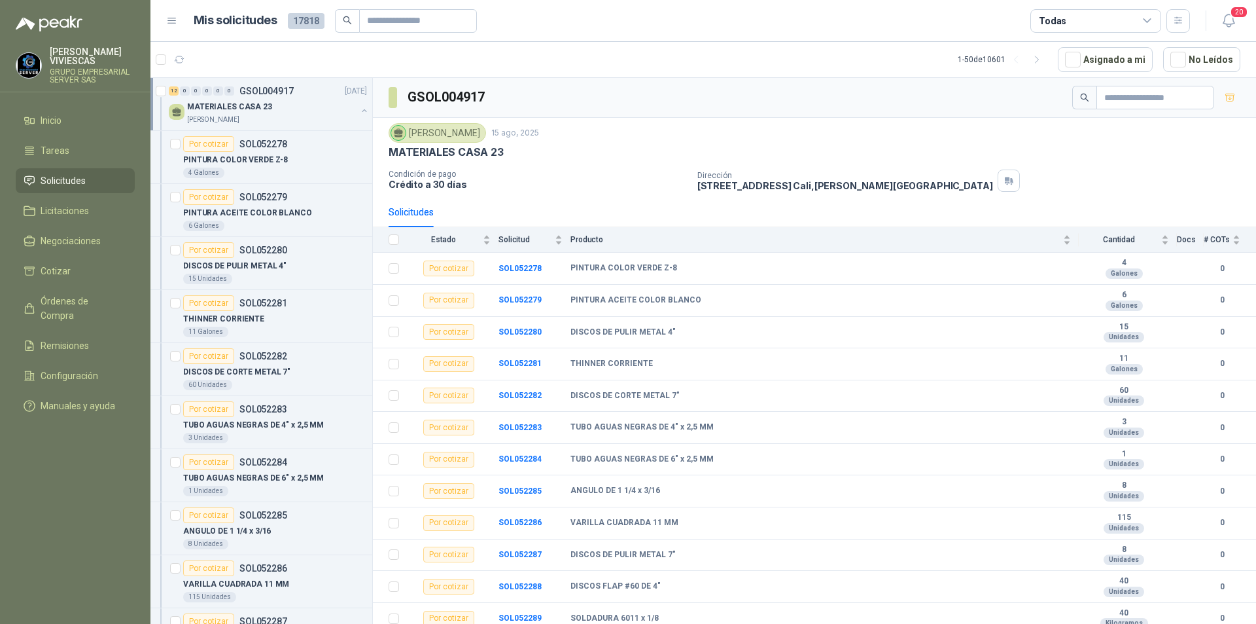
click at [0, 9] on div at bounding box center [75, 15] width 150 height 31
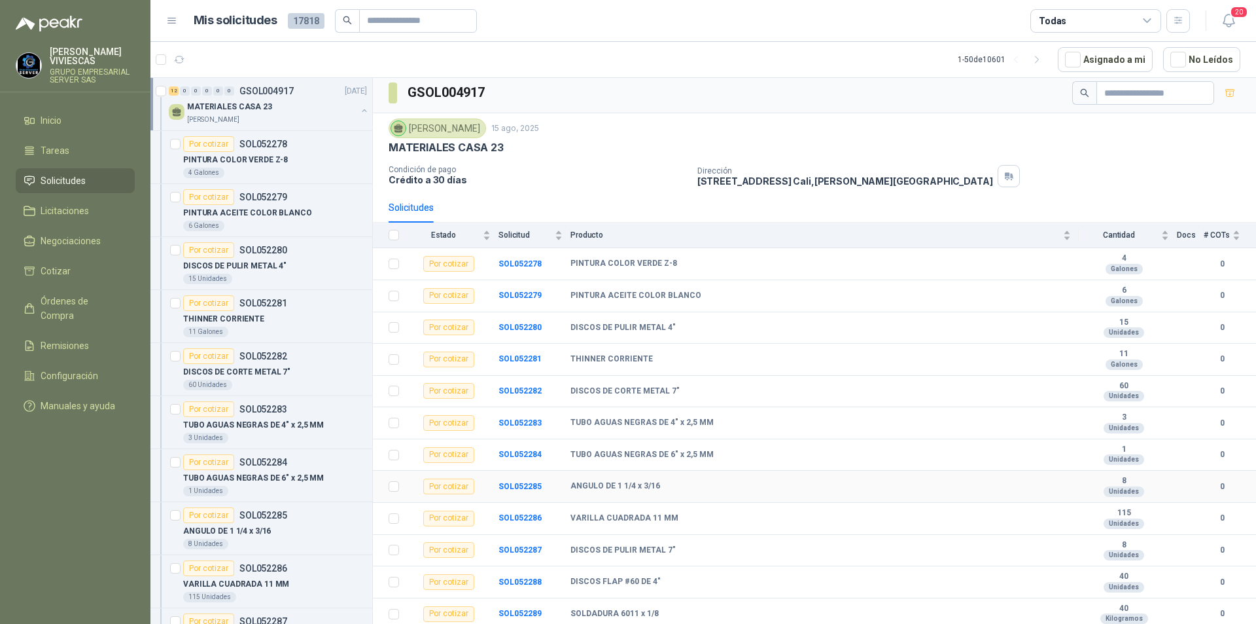
scroll to position [6, 0]
drag, startPoint x: 569, startPoint y: 516, endPoint x: 709, endPoint y: 515, distance: 140.0
click at [709, 515] on tr "Por cotizar SOL052286 VARILLA CUADRADA 11 MM 115 Unidades 0" at bounding box center [814, 517] width 883 height 32
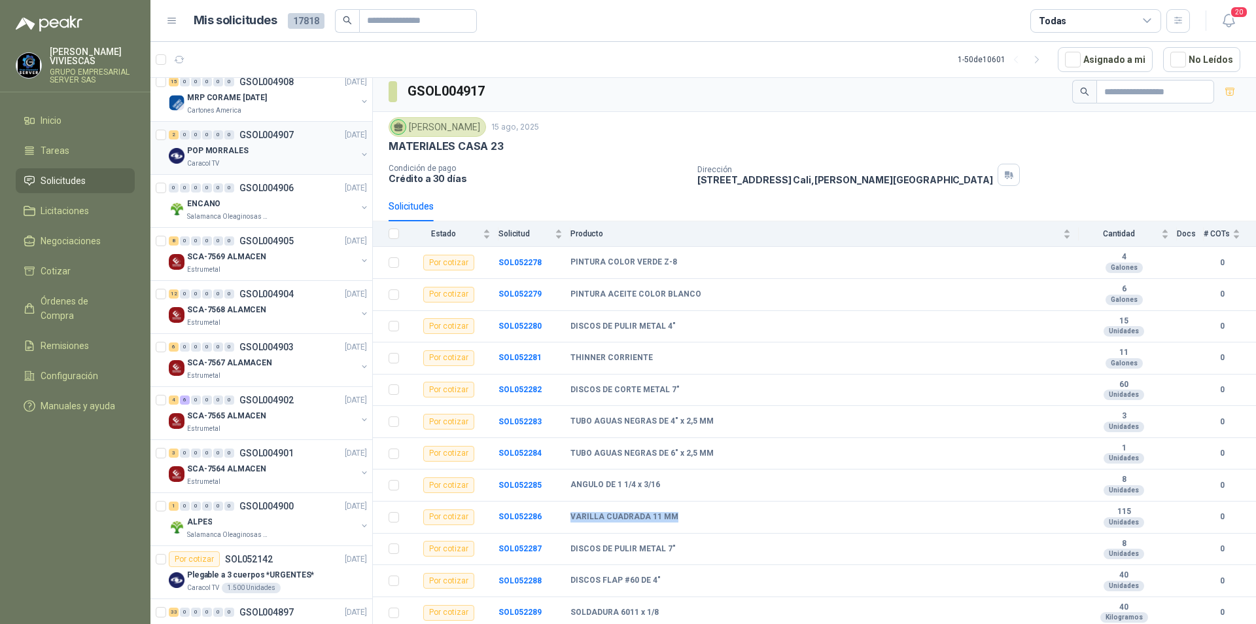
scroll to position [1439, 0]
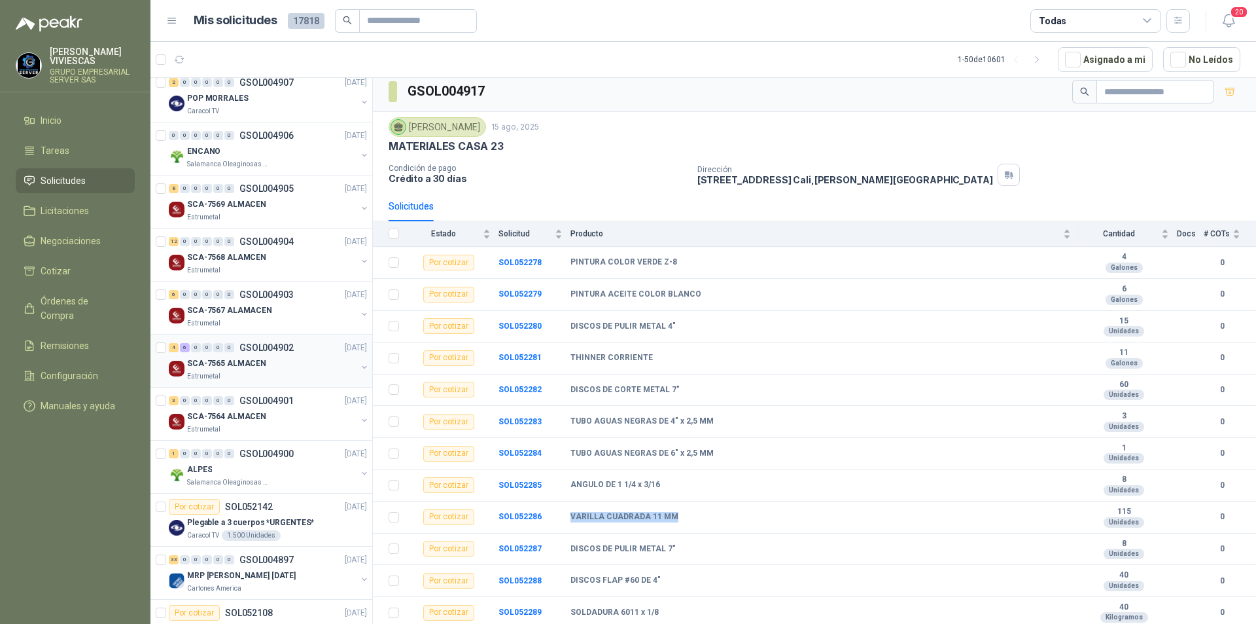
click at [242, 361] on p "SCA-7565 ALMACEN" at bounding box center [226, 363] width 79 height 12
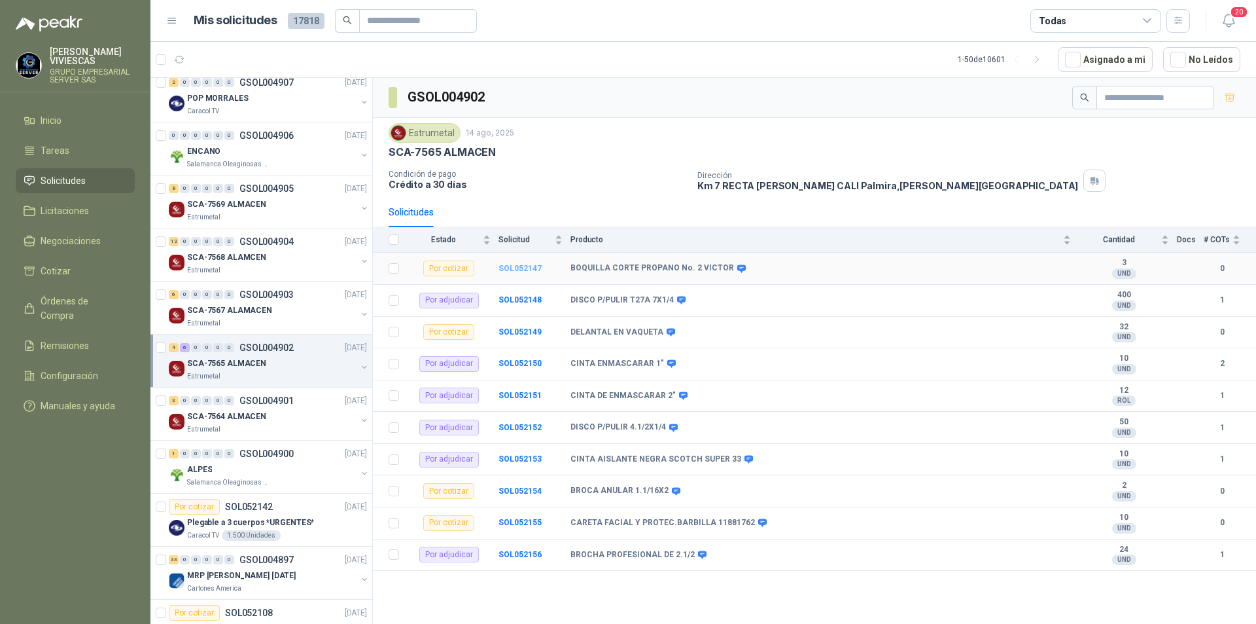
click at [509, 264] on b "SOL052147" at bounding box center [520, 268] width 43 height 9
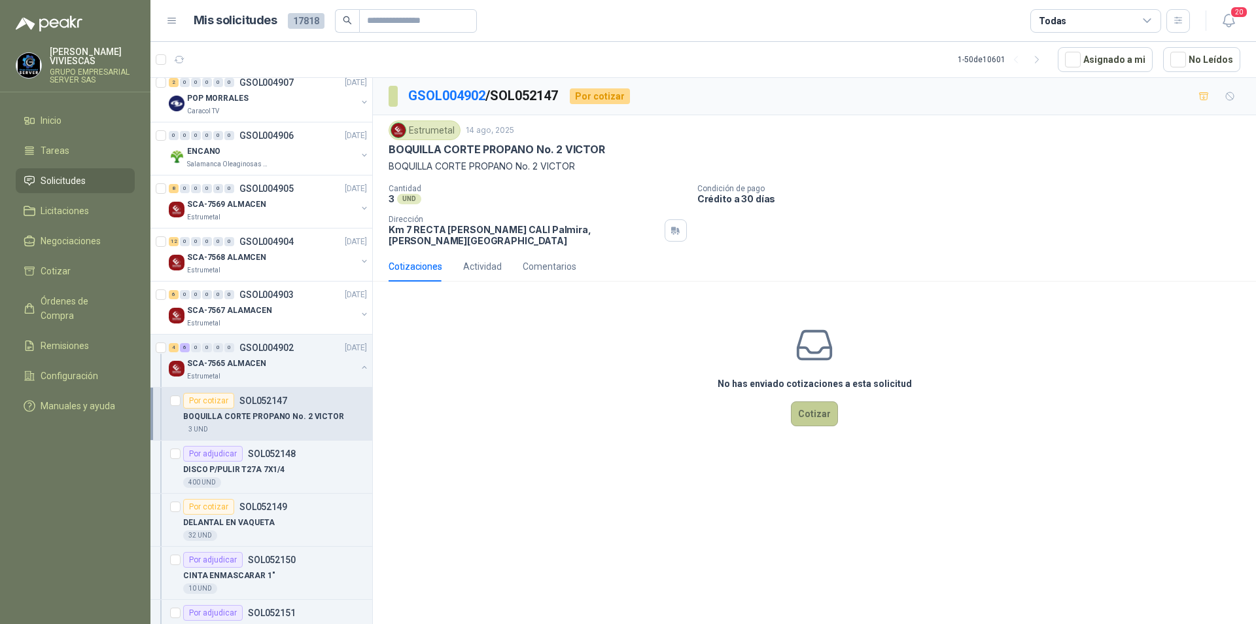
click at [803, 404] on button "Cotizar" at bounding box center [814, 413] width 47 height 25
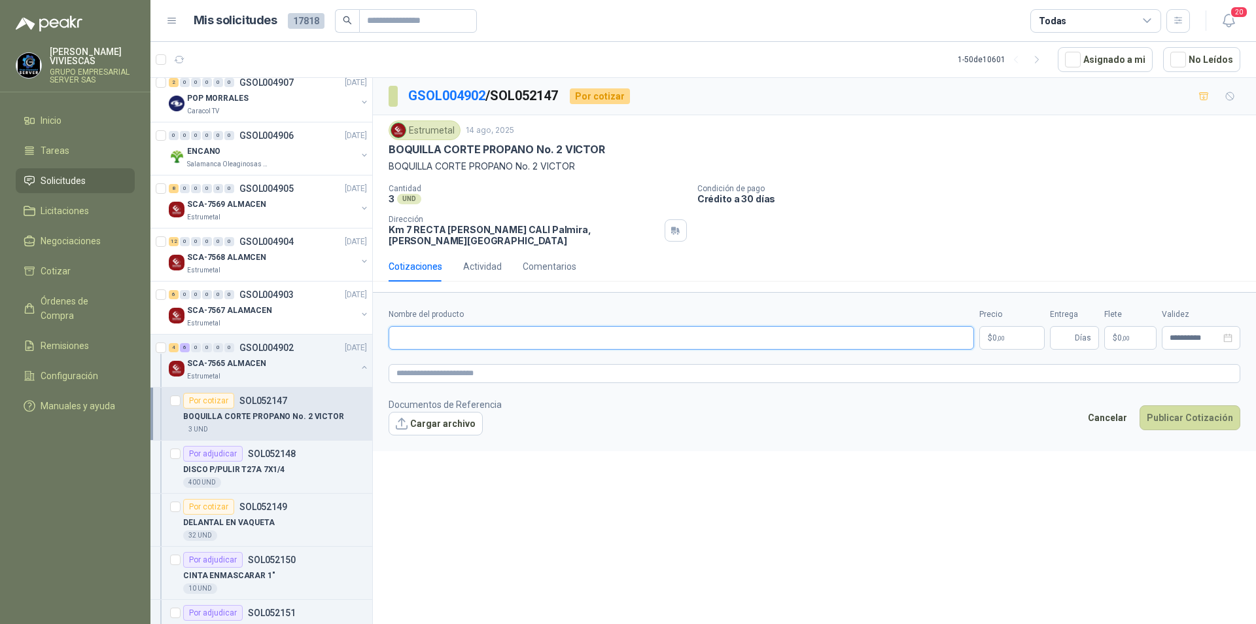
click at [436, 334] on input "Nombre del producto" at bounding box center [682, 338] width 586 height 24
type input "*"
type input "**********"
click at [1005, 332] on body "RODRIGO VIVIESCAS GRUPO EMPRESARIAL SERVER SAS Inicio Tareas Solicitudes Licita…" at bounding box center [628, 312] width 1256 height 624
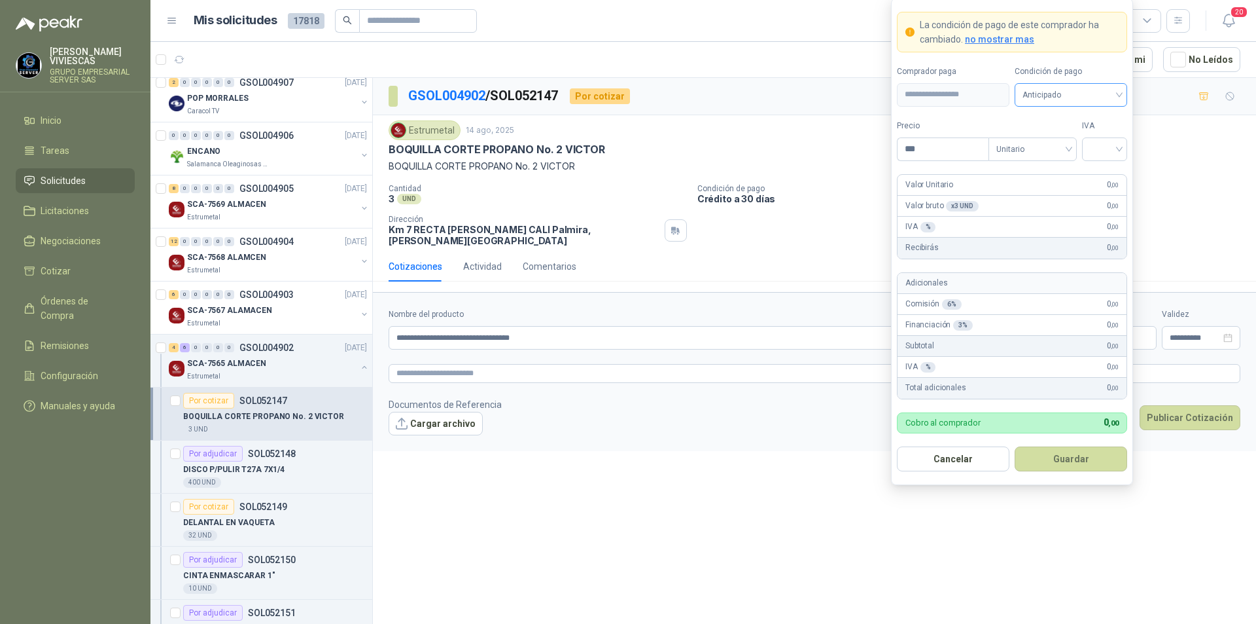
click at [1044, 90] on span "Anticipado" at bounding box center [1071, 95] width 97 height 20
click at [1046, 137] on div "Crédito a 30 días" at bounding box center [1071, 142] width 92 height 14
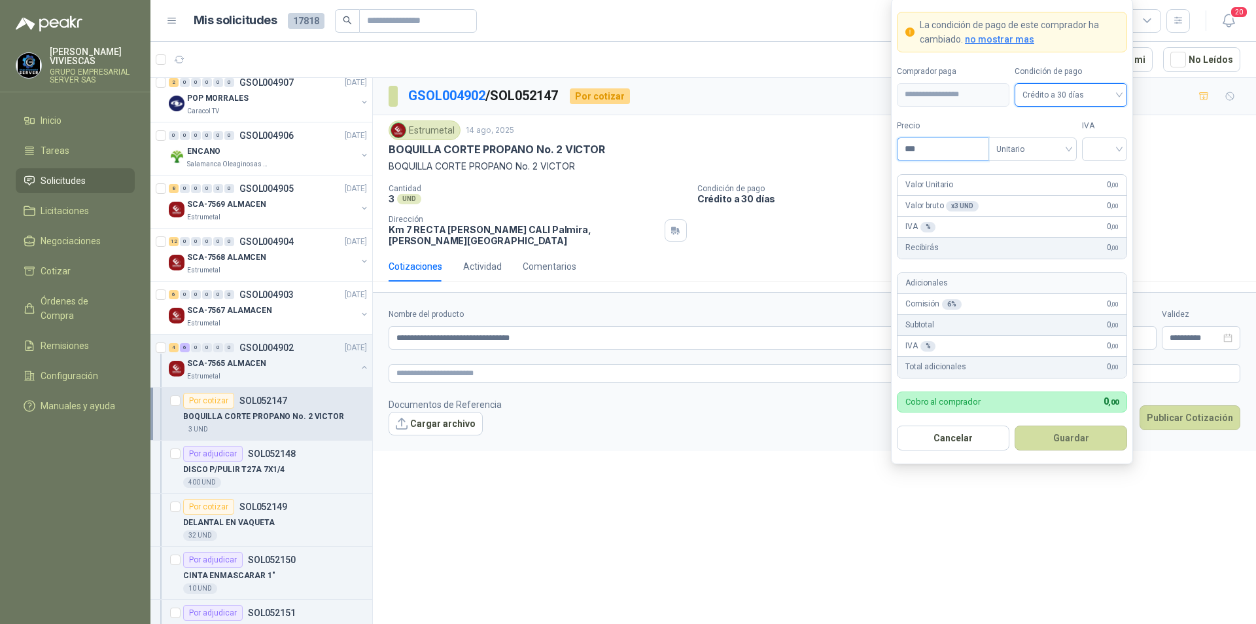
click at [938, 151] on input "***" at bounding box center [943, 149] width 91 height 22
type input "********"
click at [1101, 139] on input "search" at bounding box center [1104, 148] width 29 height 20
click at [1099, 173] on div "19%" at bounding box center [1105, 176] width 24 height 14
click at [1064, 441] on button "Guardar" at bounding box center [1071, 437] width 113 height 25
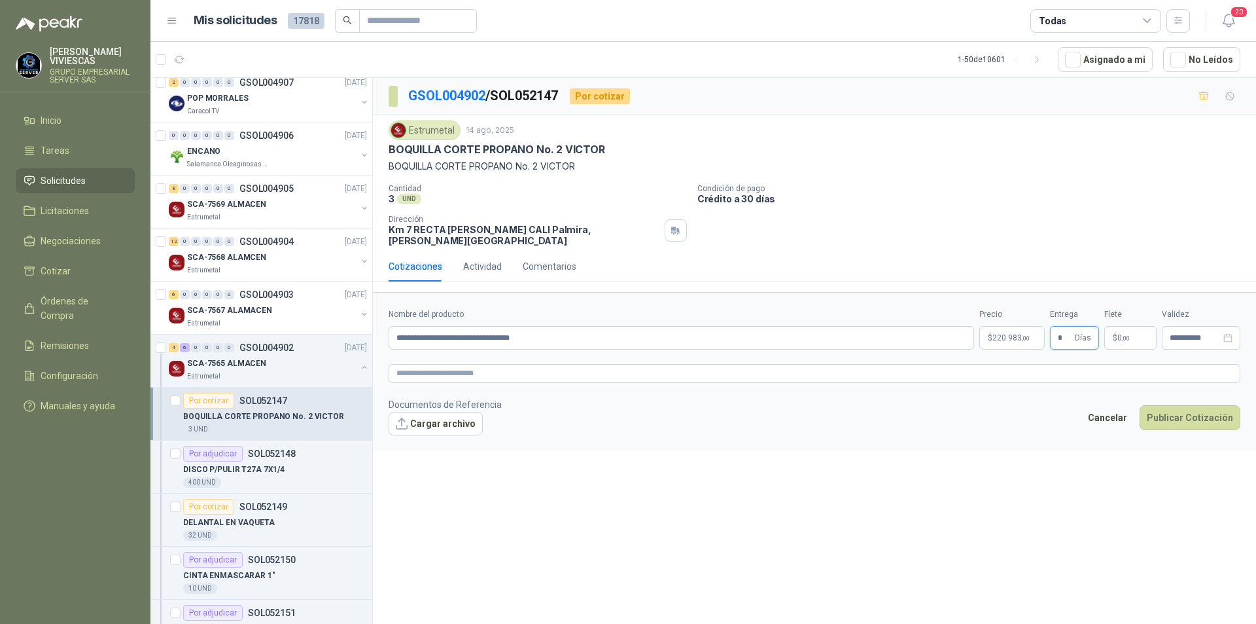
type input "*"
click at [450, 419] on button "Cargar archivo" at bounding box center [436, 424] width 94 height 24
click at [220, 103] on p "POP MORRALES" at bounding box center [218, 98] width 62 height 12
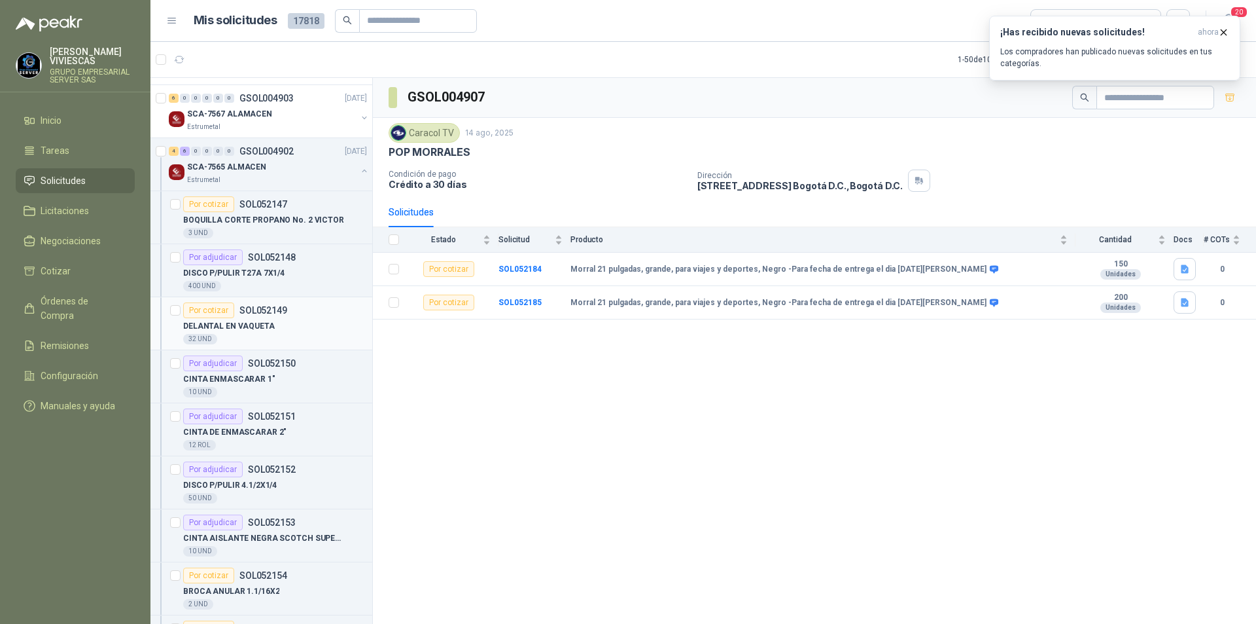
scroll to position [1570, 0]
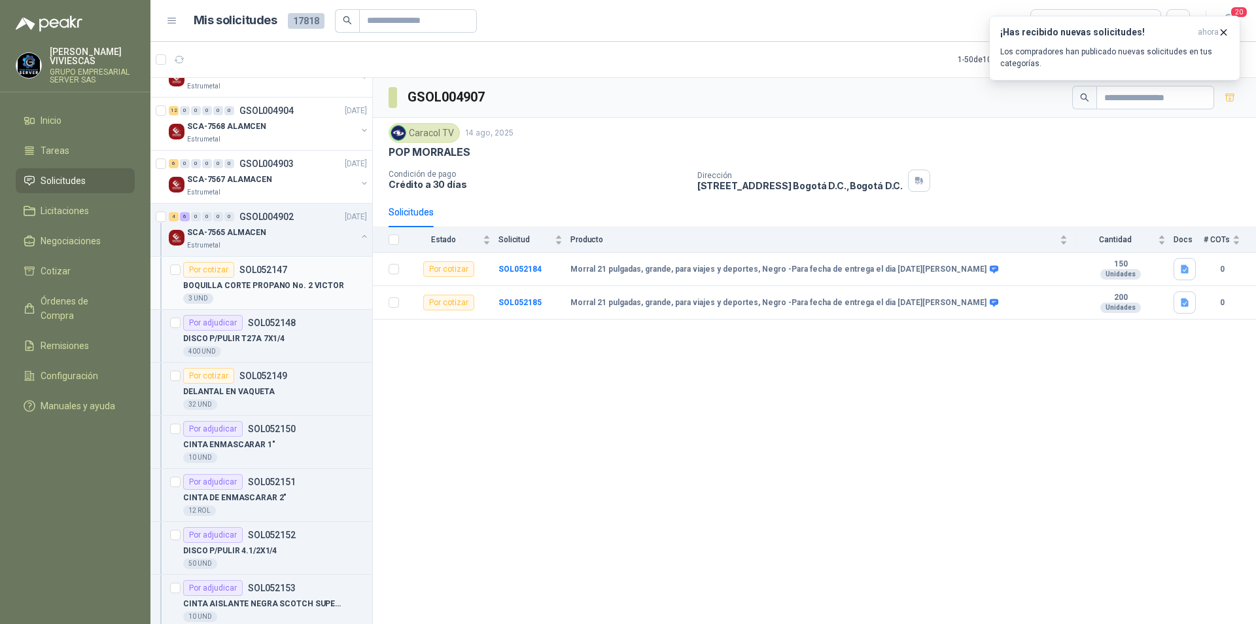
click at [290, 285] on p "BOQUILLA CORTE PROPANO No. 2 VICTOR" at bounding box center [263, 285] width 161 height 12
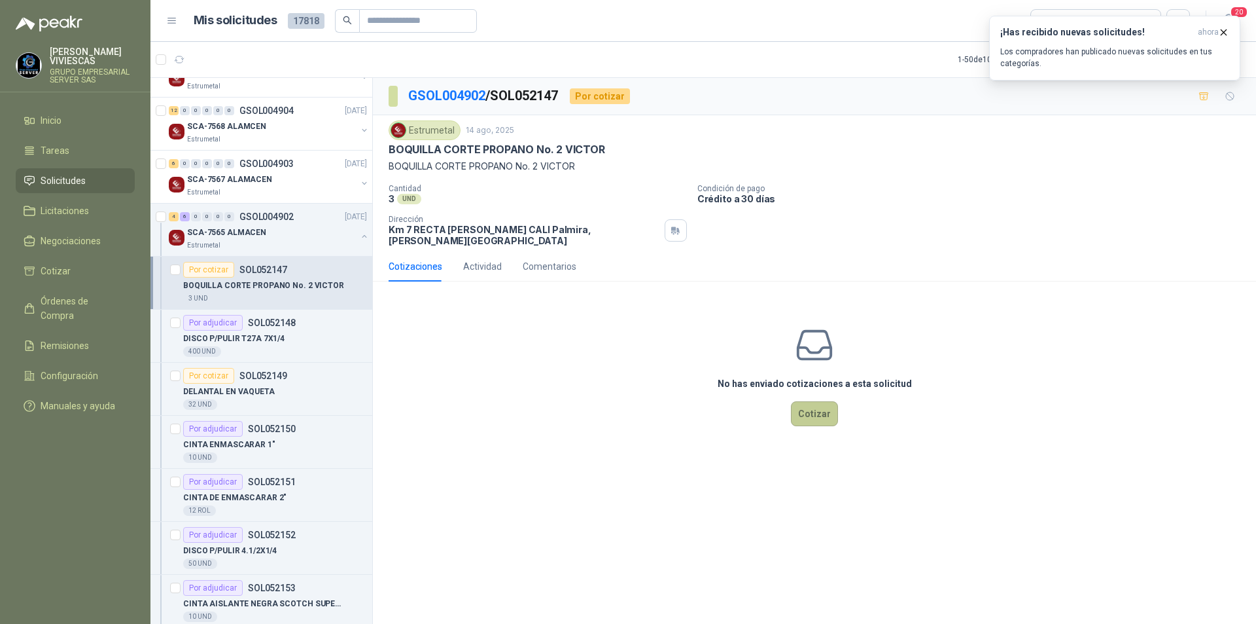
click at [807, 406] on button "Cotizar" at bounding box center [814, 413] width 47 height 25
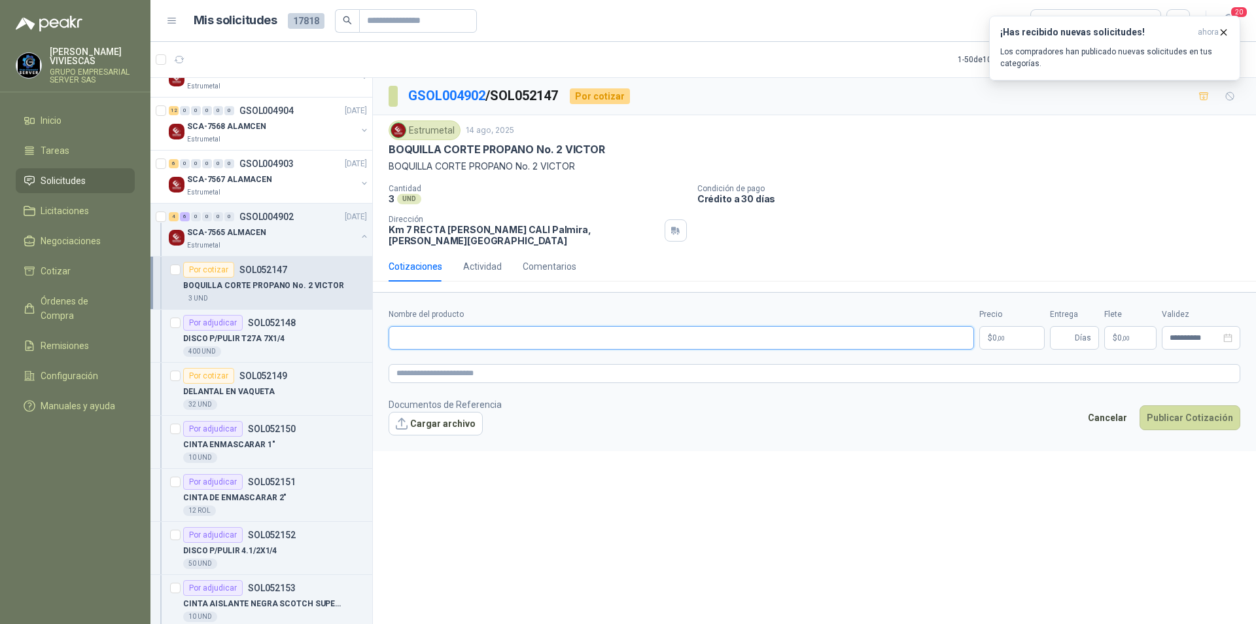
click at [448, 330] on input "Nombre del producto" at bounding box center [682, 338] width 586 height 24
type input "*"
click at [972, 328] on input "**********" at bounding box center [682, 338] width 586 height 24
type input "**********"
click at [1010, 330] on body "RODRIGO VIVIESCAS GRUPO EMPRESARIAL SERVER SAS Inicio Tareas Solicitudes Licita…" at bounding box center [628, 312] width 1256 height 624
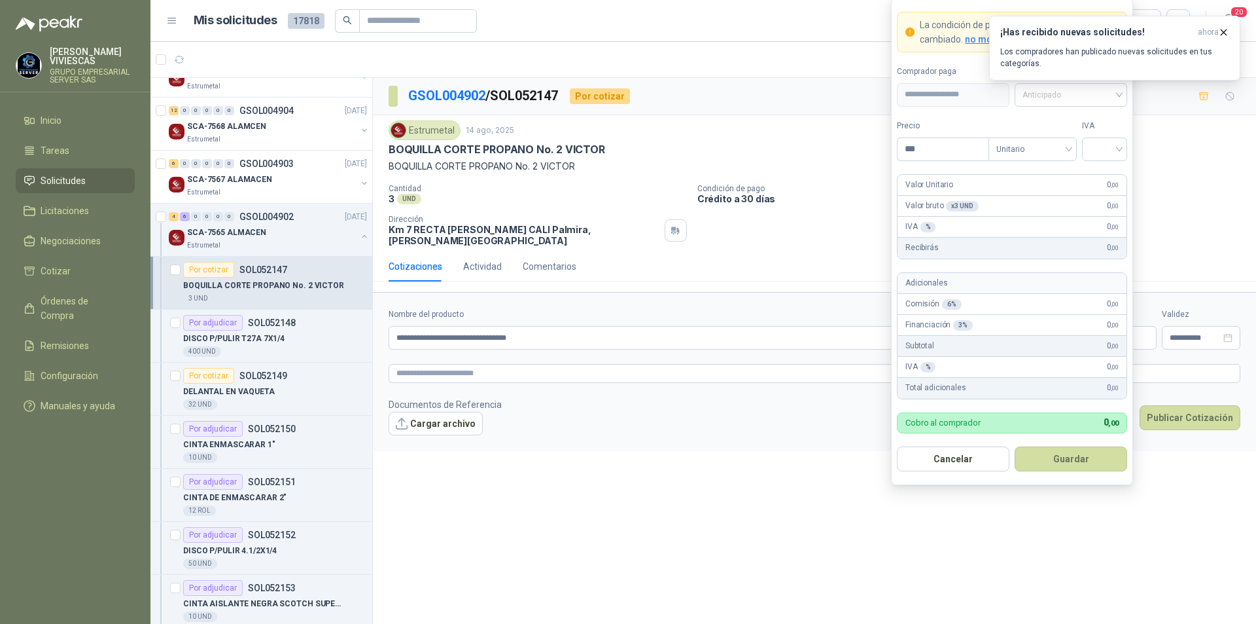
drag, startPoint x: 1091, startPoint y: 98, endPoint x: 1089, endPoint y: 111, distance: 12.5
click at [1091, 97] on span "Anticipado" at bounding box center [1071, 95] width 97 height 20
click at [1090, 130] on div "Anticipado" at bounding box center [1070, 121] width 107 height 21
click at [1072, 137] on div "Unitario" at bounding box center [1033, 149] width 88 height 24
click at [1072, 96] on span "Anticipado" at bounding box center [1071, 95] width 97 height 20
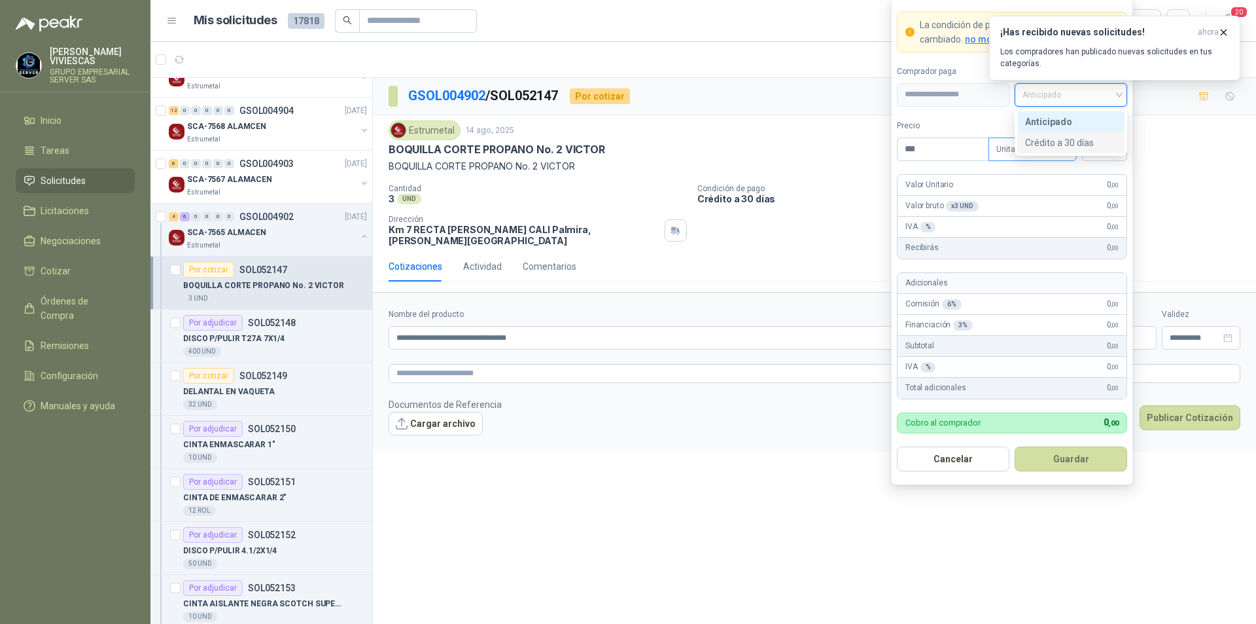
drag, startPoint x: 1082, startPoint y: 141, endPoint x: 1007, endPoint y: 146, distance: 75.4
click at [1080, 140] on div "Crédito a 30 días" at bounding box center [1071, 142] width 92 height 14
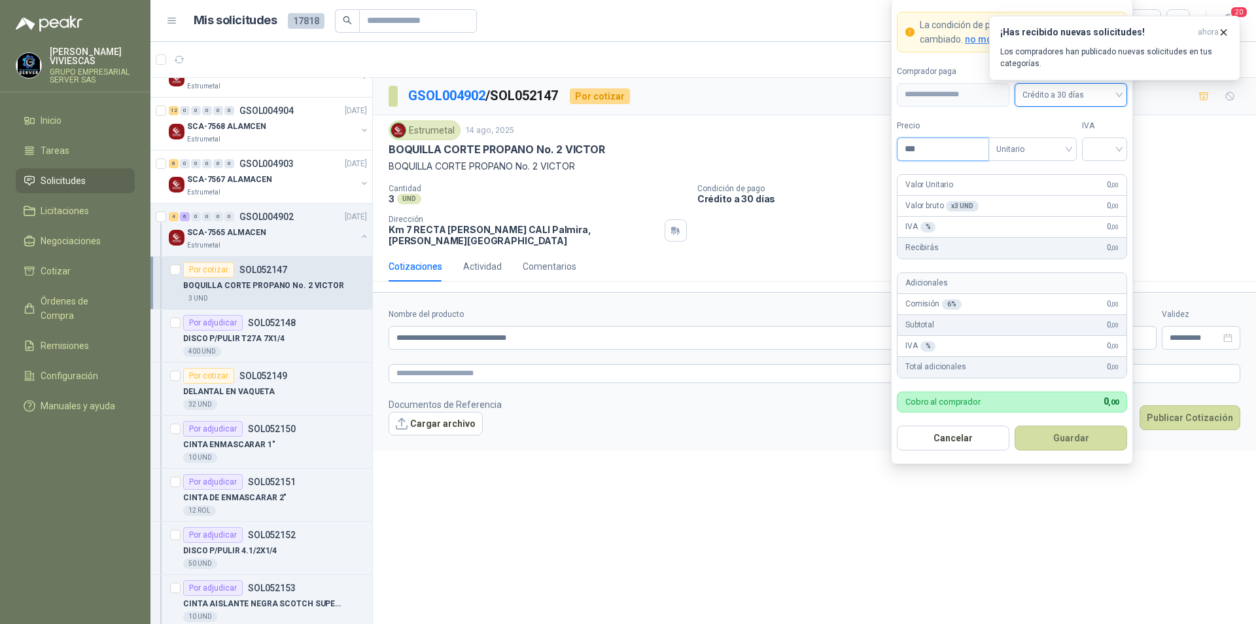
click at [964, 150] on input "***" at bounding box center [943, 149] width 91 height 22
type input "********"
click at [1105, 146] on input "search" at bounding box center [1104, 148] width 29 height 20
click at [1093, 178] on div "19%" at bounding box center [1105, 176] width 24 height 14
click at [1065, 432] on button "Guardar" at bounding box center [1071, 437] width 113 height 25
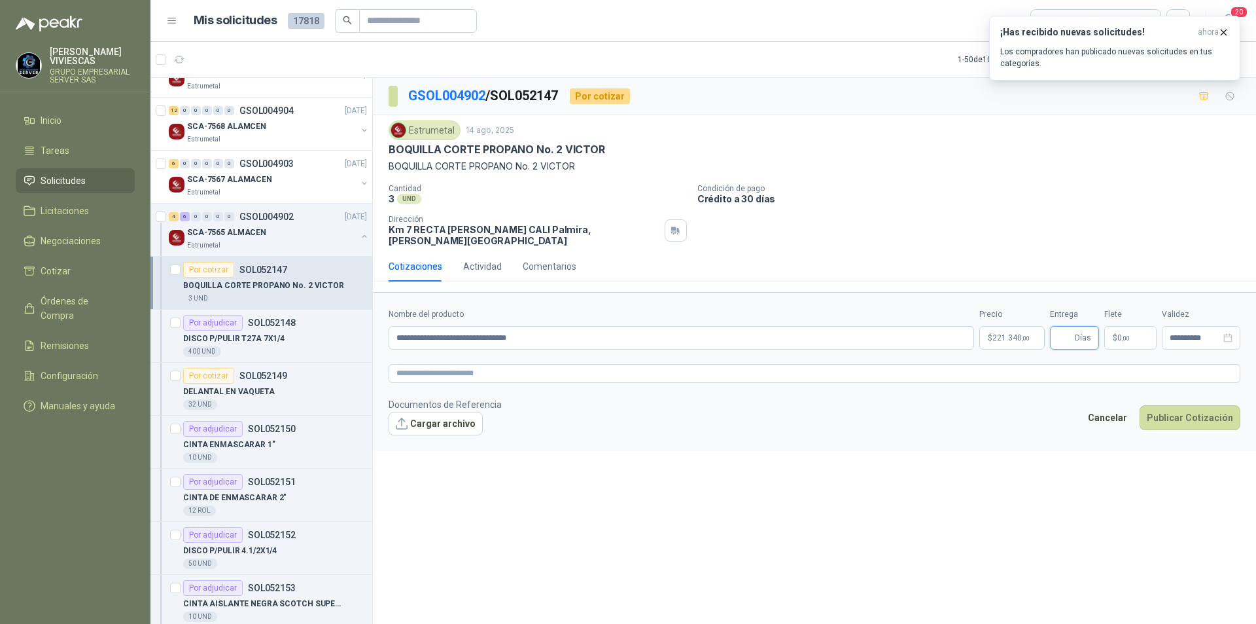
click at [1065, 330] on input "Entrega" at bounding box center [1065, 337] width 14 height 22
type input "*"
click at [452, 412] on button "Cargar archivo" at bounding box center [436, 424] width 94 height 24
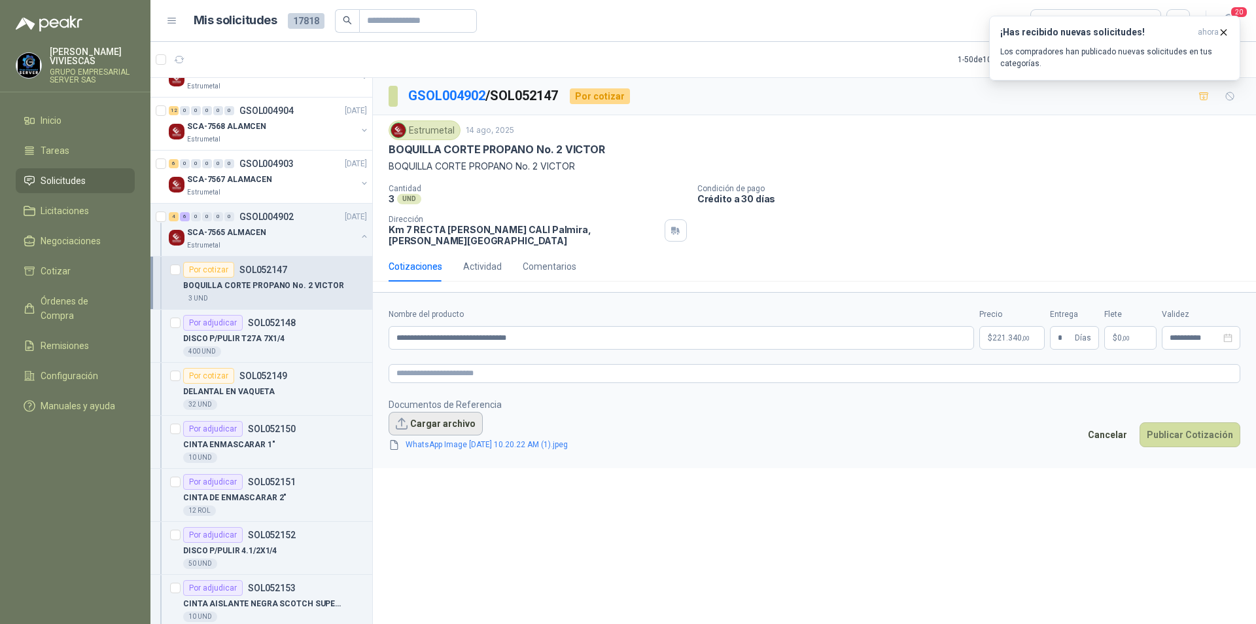
click at [453, 415] on button "Cargar archivo" at bounding box center [436, 424] width 94 height 24
click at [493, 438] on link "WhatsApp Image 2025-08-15 at 10.20.22 AM (1).jpeg" at bounding box center [486, 444] width 173 height 12
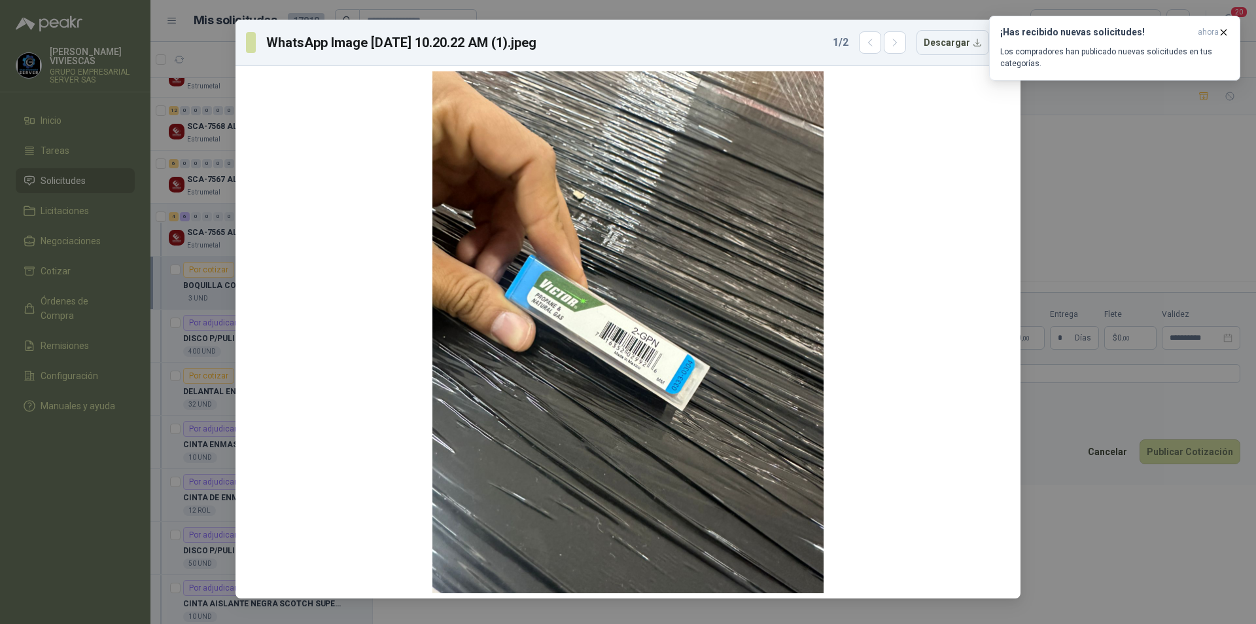
click at [1118, 506] on div "WhatsApp Image 2025-08-15 at 10.20.22 AM (1).jpeg 1 / 2 Descargar" at bounding box center [628, 312] width 1256 height 624
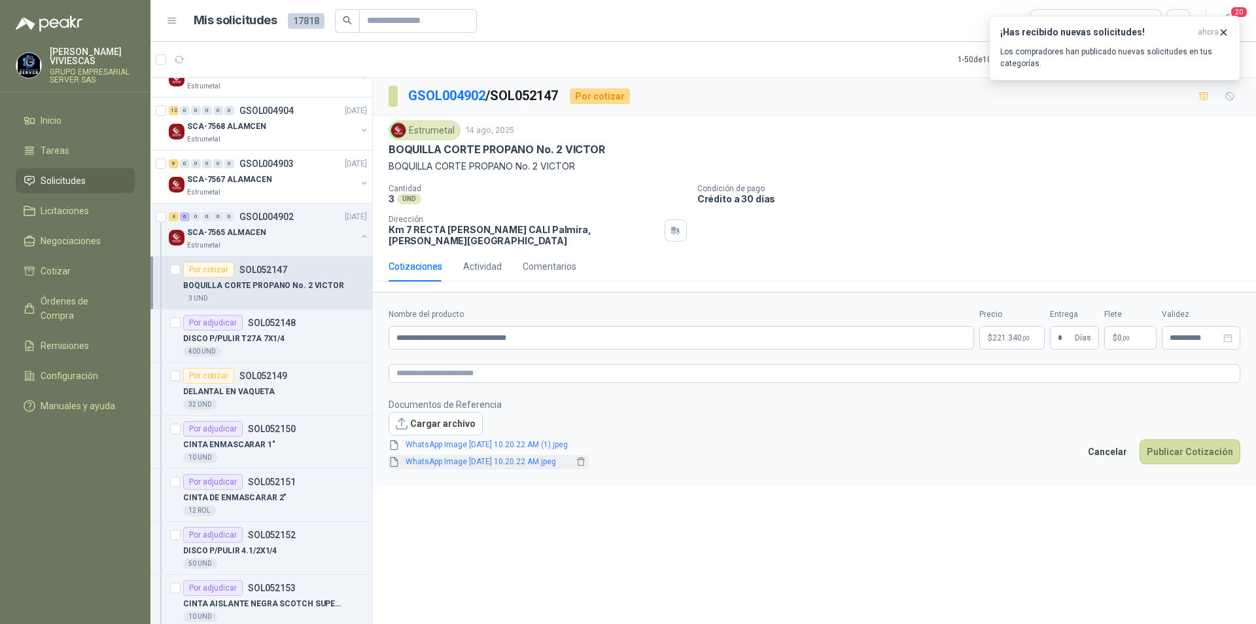
click at [555, 455] on link "WhatsApp Image 2025-08-15 at 10.20.22 AM.jpeg" at bounding box center [486, 461] width 173 height 12
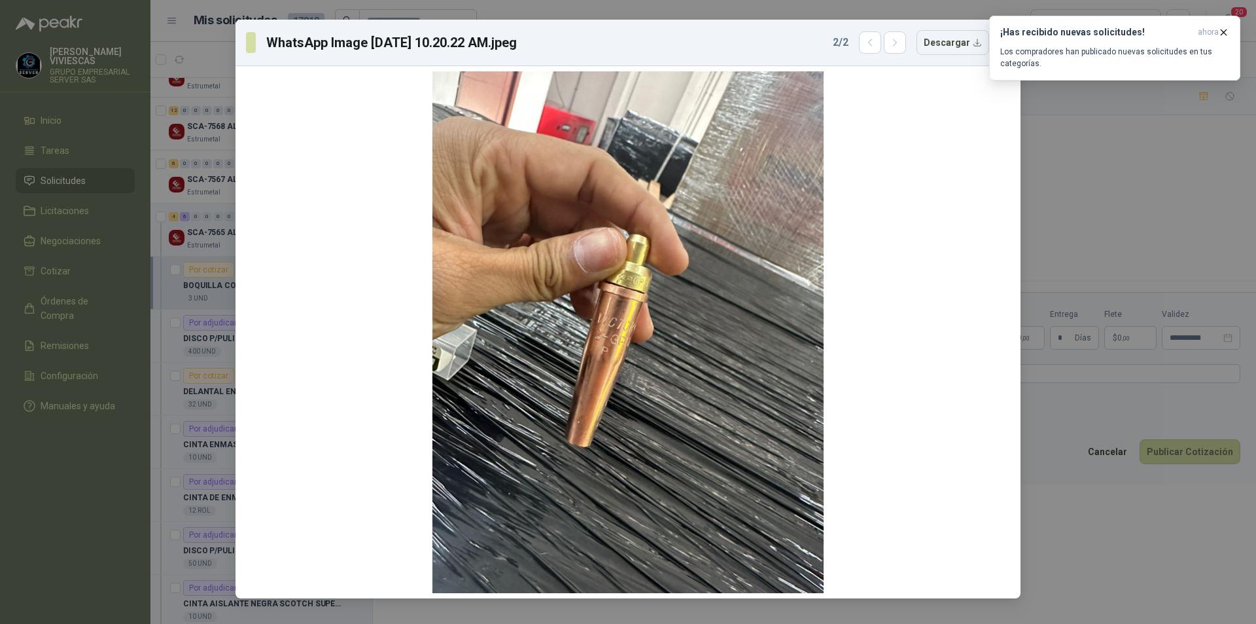
click at [1167, 569] on div "WhatsApp Image 2025-08-15 at 10.20.22 AM.jpeg 2 / 2 Descargar" at bounding box center [628, 312] width 1256 height 624
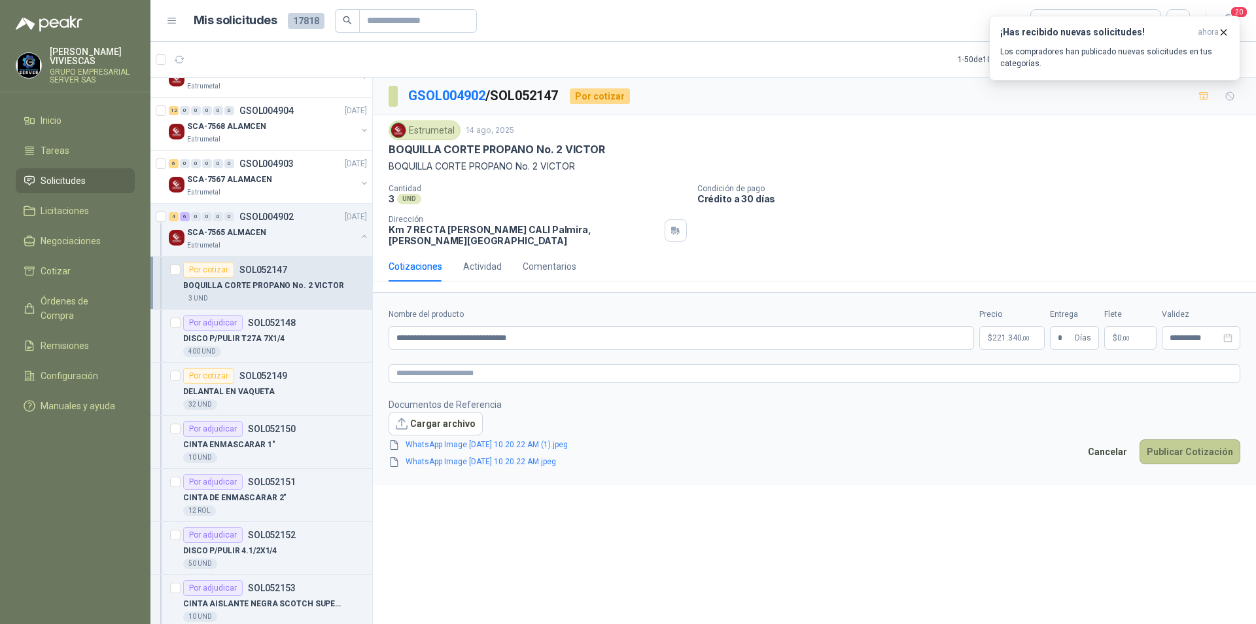
click at [1193, 445] on button "Publicar Cotización" at bounding box center [1190, 451] width 101 height 25
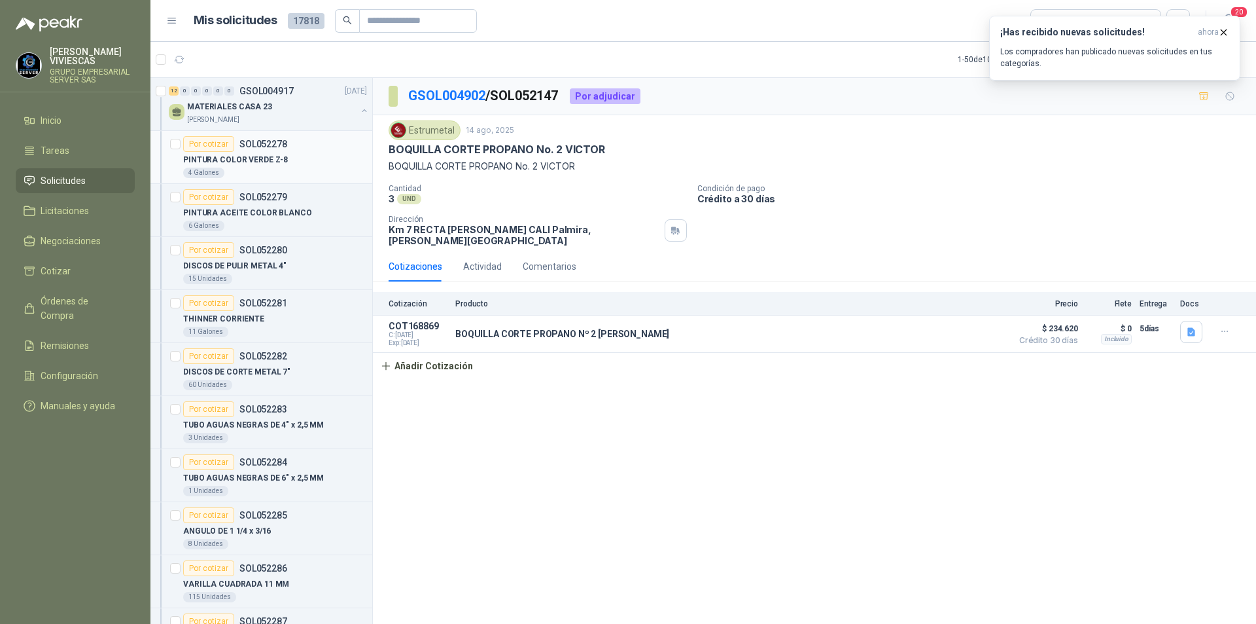
click at [241, 155] on p "PINTURA COLOR VERDE Z-8" at bounding box center [235, 160] width 105 height 12
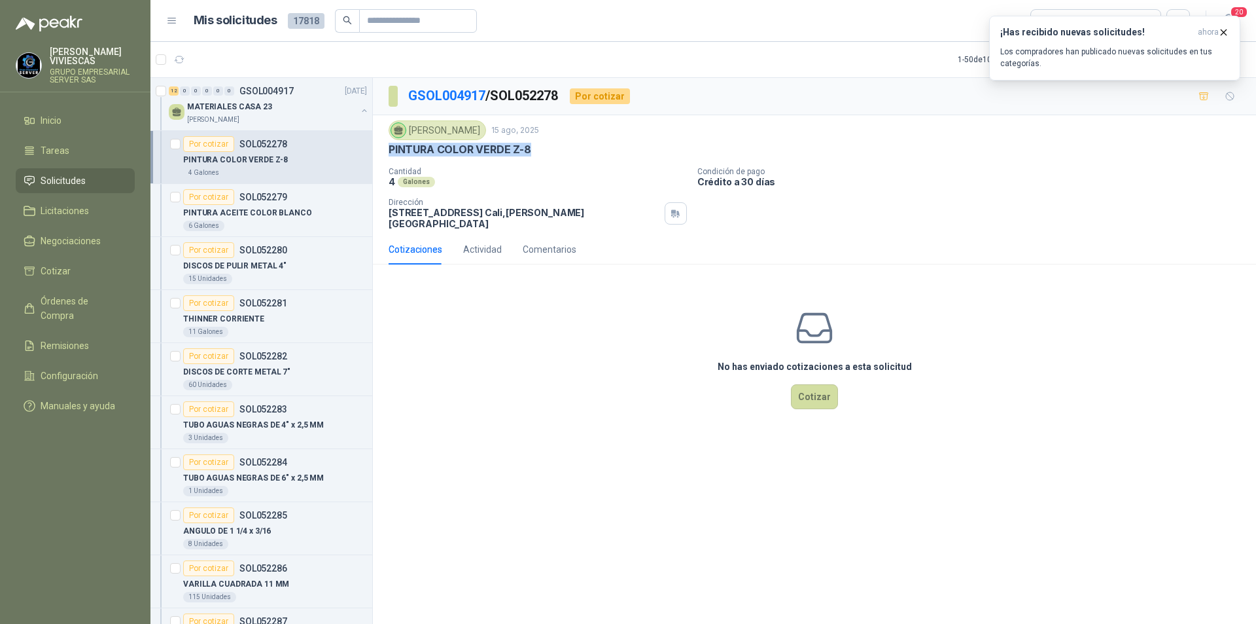
drag, startPoint x: 390, startPoint y: 151, endPoint x: 474, endPoint y: 148, distance: 84.5
click at [539, 152] on div "PINTURA COLOR VERDE Z-8" at bounding box center [815, 150] width 852 height 14
copy p "PINTURA COLOR VERDE Z-8"
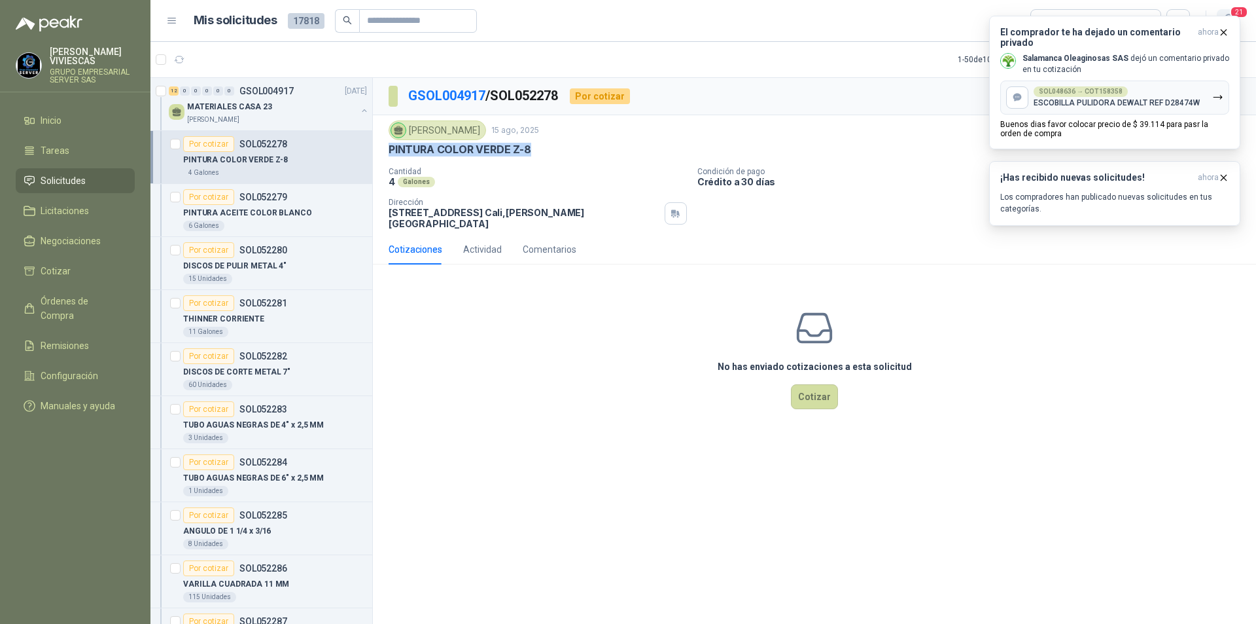
click at [1237, 7] on span "21" at bounding box center [1239, 12] width 18 height 12
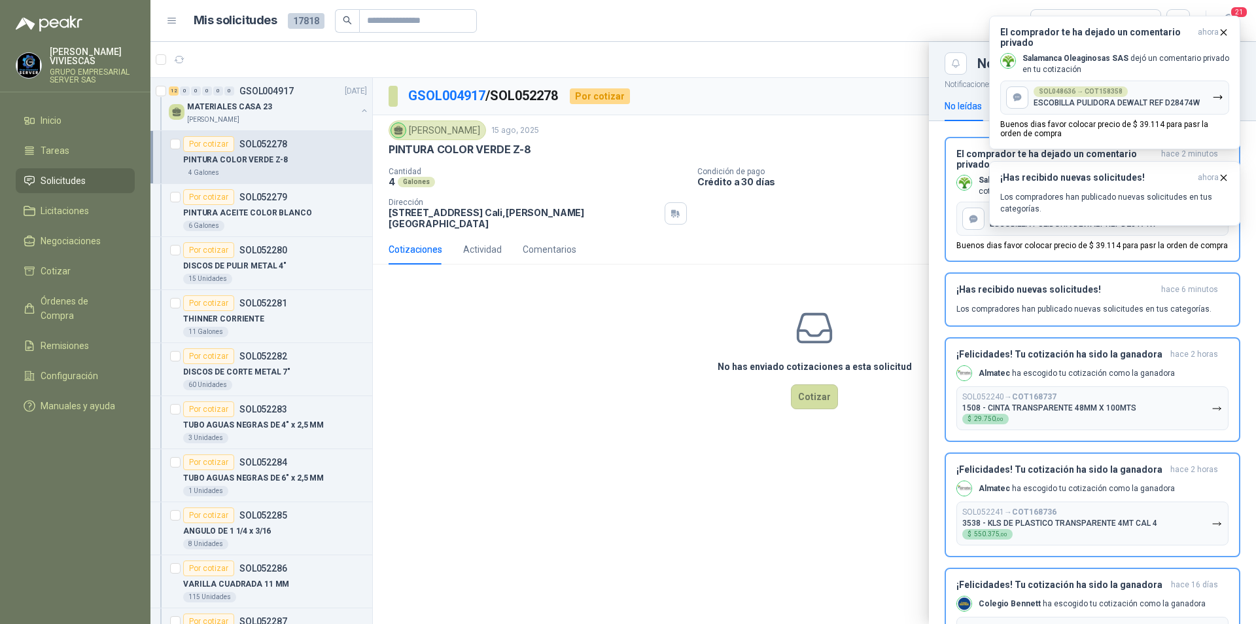
click at [827, 244] on div at bounding box center [703, 333] width 1106 height 582
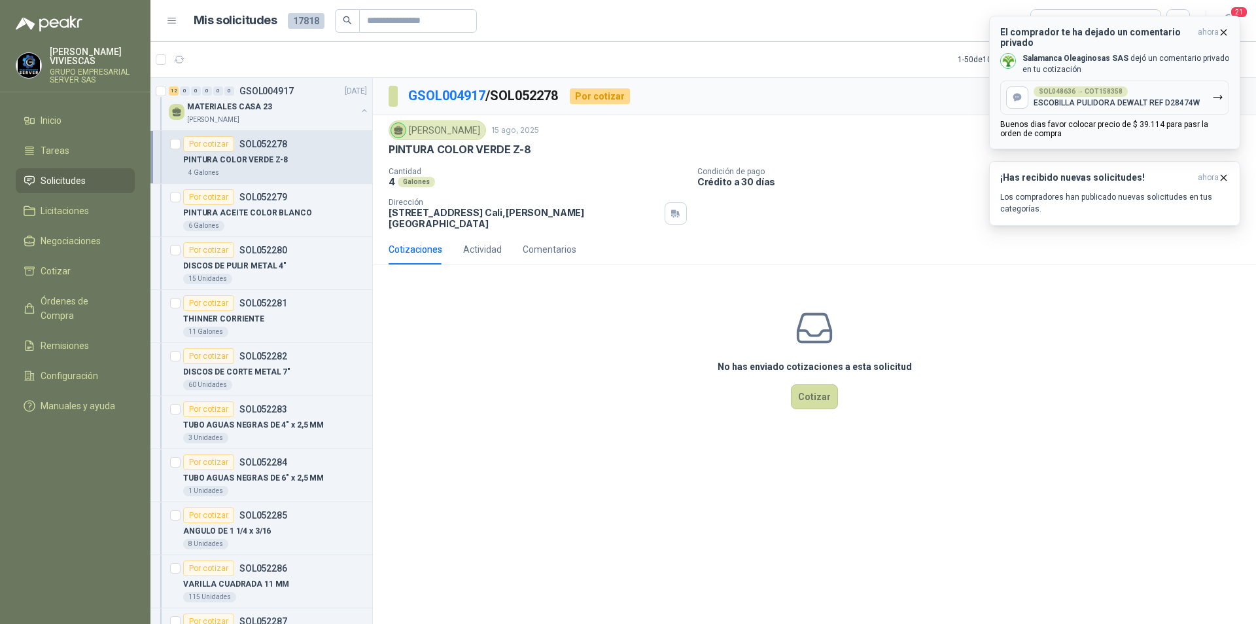
click at [1219, 95] on icon "button" at bounding box center [1217, 97] width 11 height 11
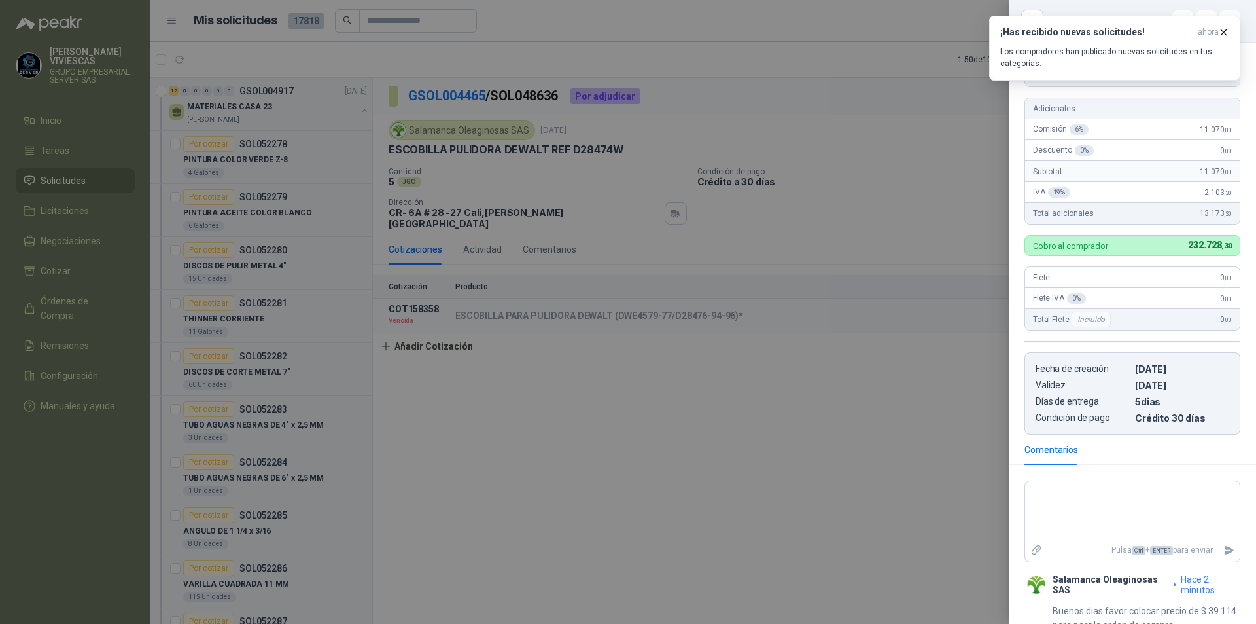
scroll to position [207, 0]
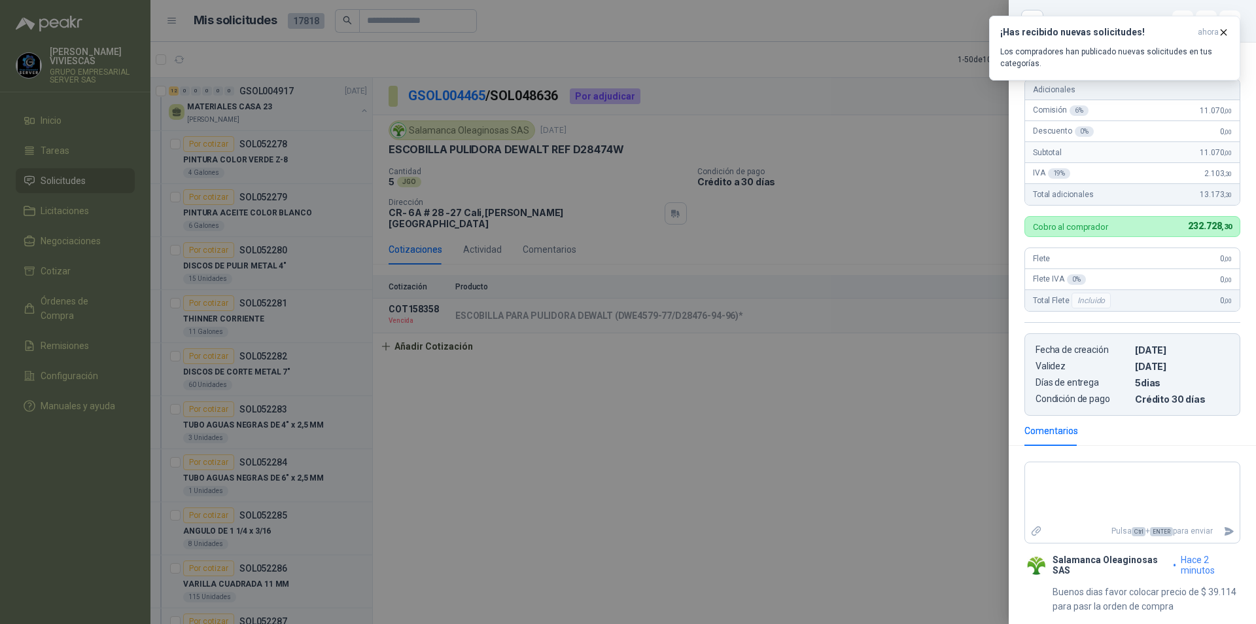
click at [781, 400] on div at bounding box center [628, 312] width 1256 height 624
